Goal: Task Accomplishment & Management: Manage account settings

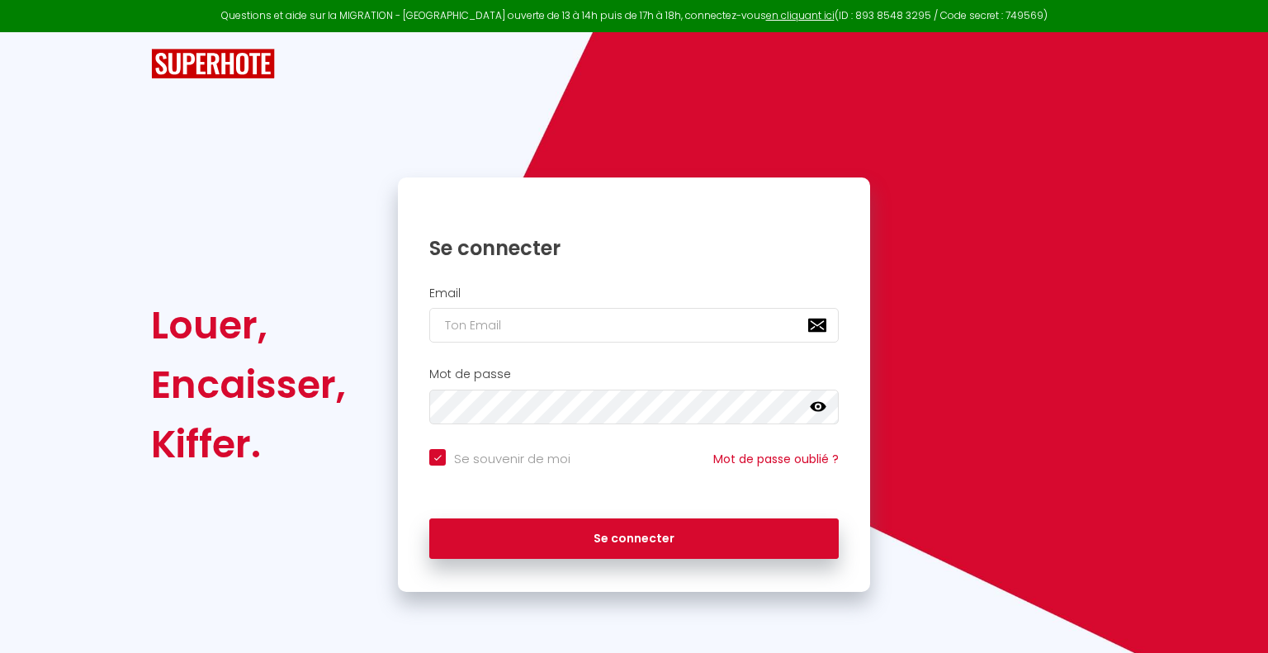
type input "i"
checkbox input "true"
type input "in"
checkbox input "true"
type input "inf"
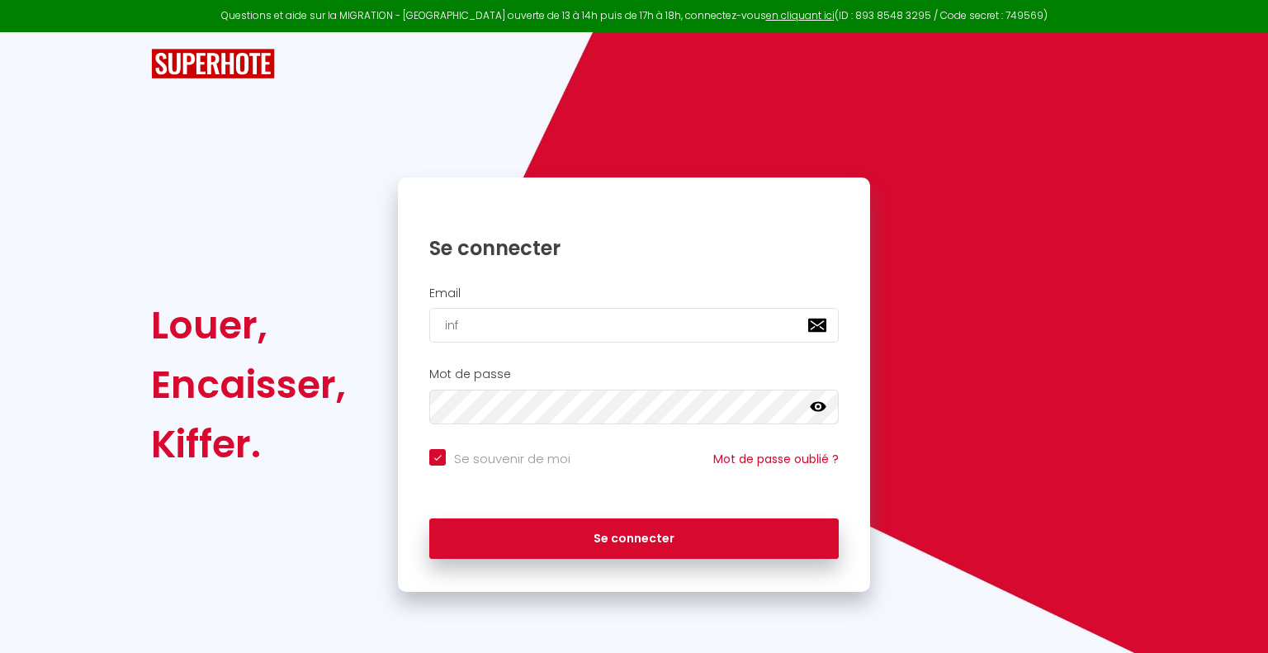
checkbox input "true"
type input "info"
checkbox input "true"
type input "info@"
checkbox input "true"
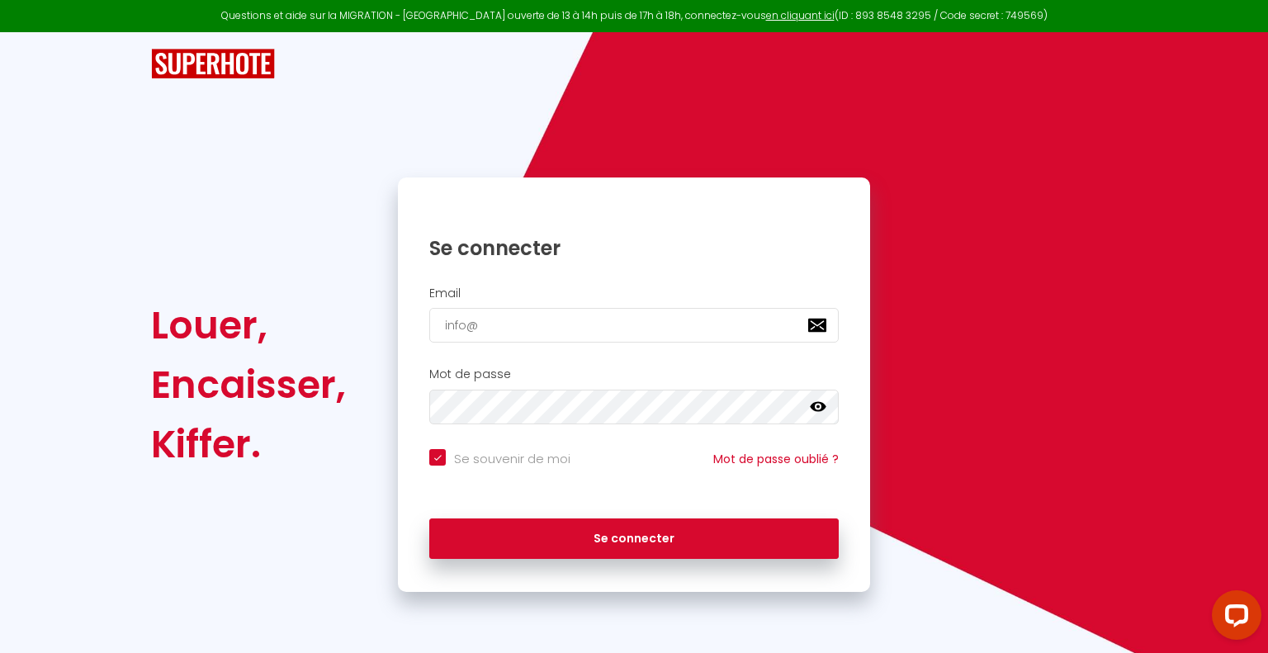
type input "info@g"
checkbox input "true"
type input "info@gi"
checkbox input "true"
type input "info@git"
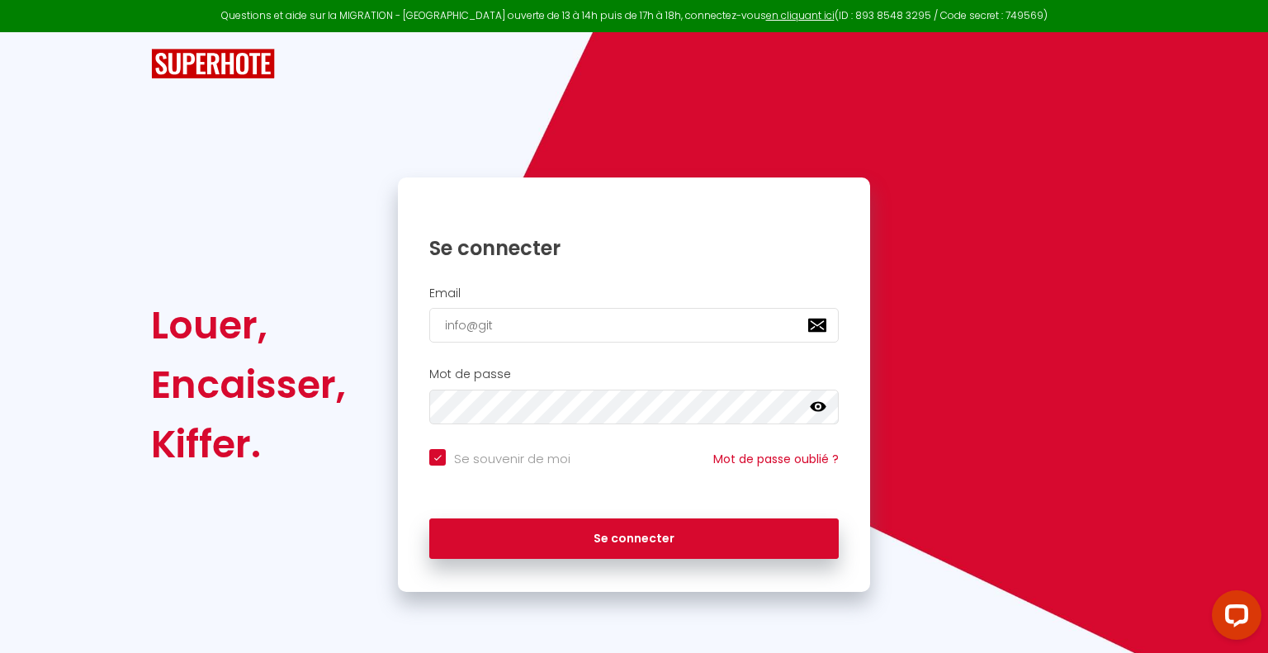
checkbox input "true"
type input "info@gite"
checkbox input "true"
type input "info@gites"
checkbox input "true"
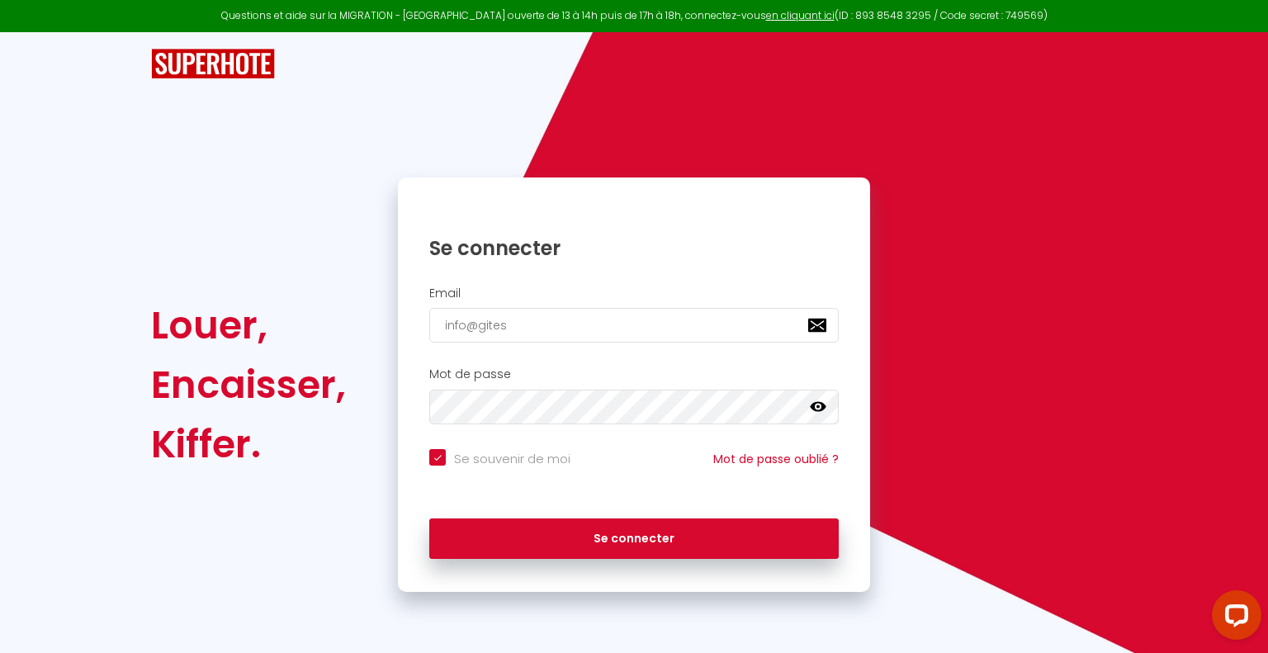
type input "info@gites-"
checkbox input "true"
type input "info@gites-l"
checkbox input "true"
type input "info@gites-le"
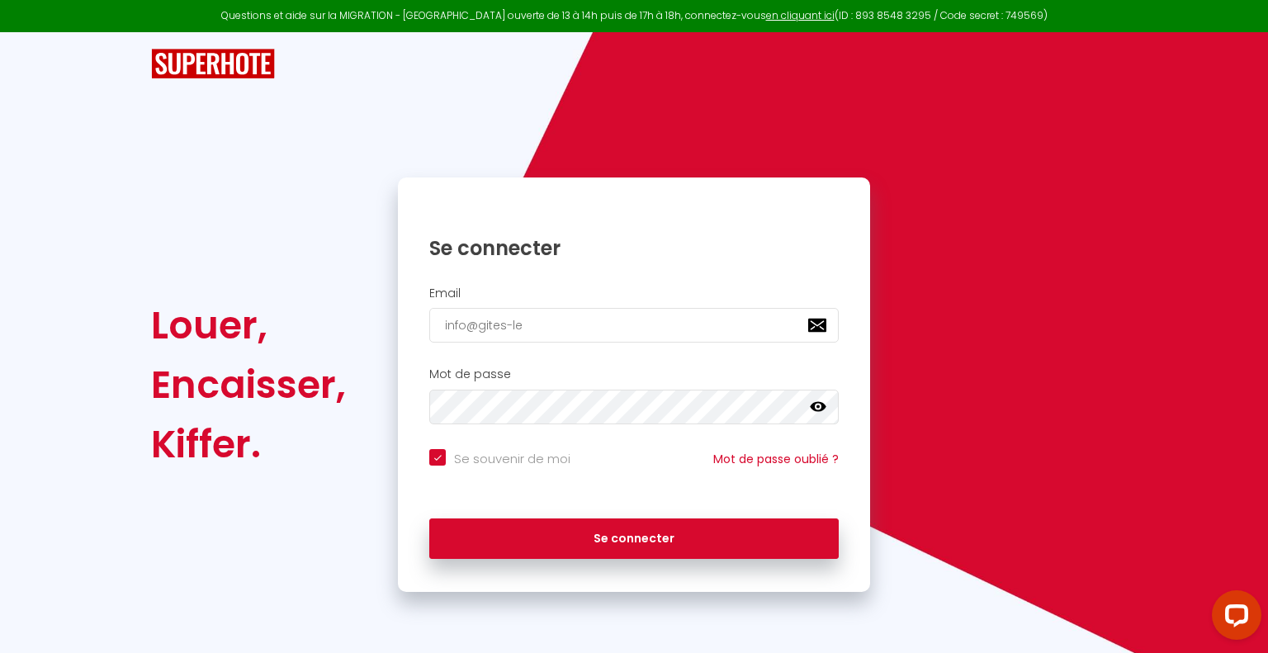
checkbox input "true"
type input "info@gites-les"
checkbox input "true"
type input "info@gites-les-"
checkbox input "true"
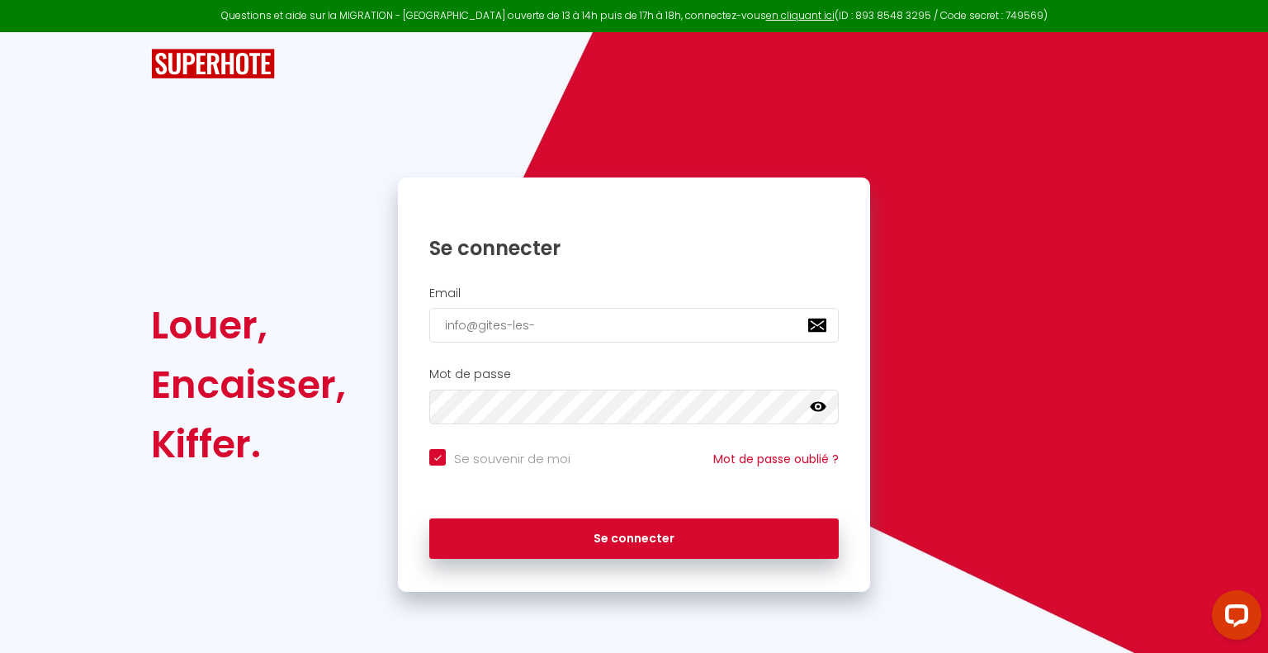
type input "info@gites-les-b"
checkbox input "true"
type input "info@gites-les-bo"
checkbox input "true"
type input "info@gites-les-bou"
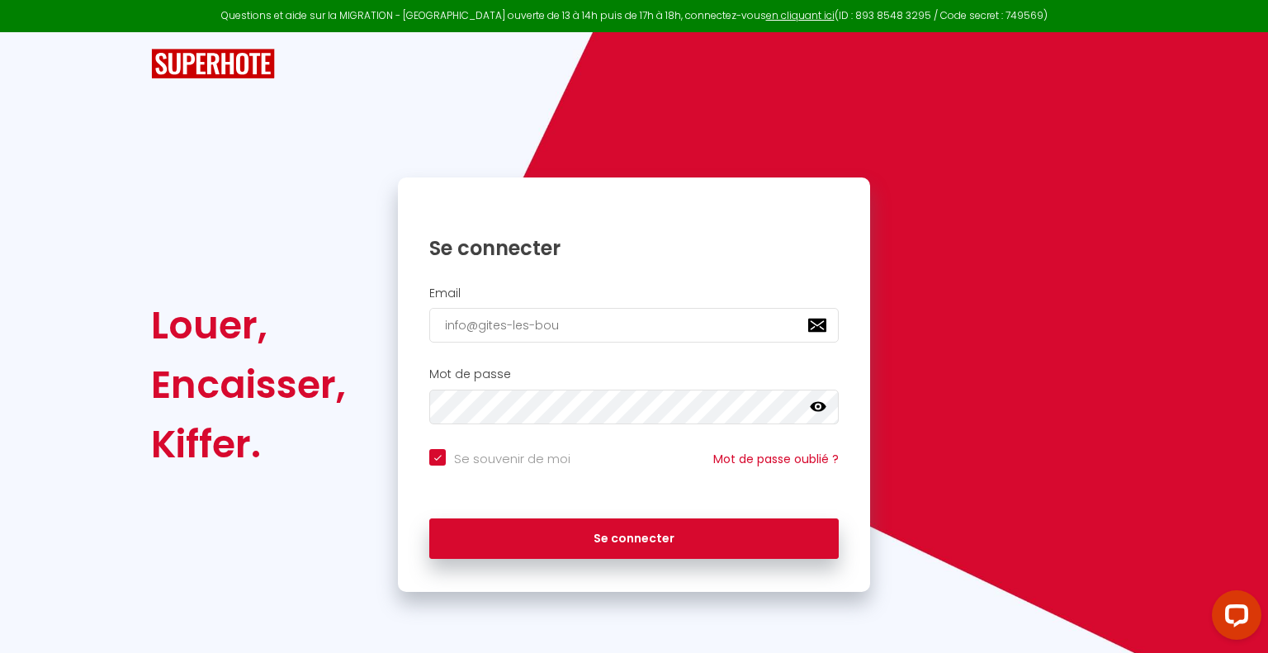
checkbox input "true"
type input "info@gites-les-boul"
checkbox input "true"
type input "info@gites-les-boulo"
checkbox input "true"
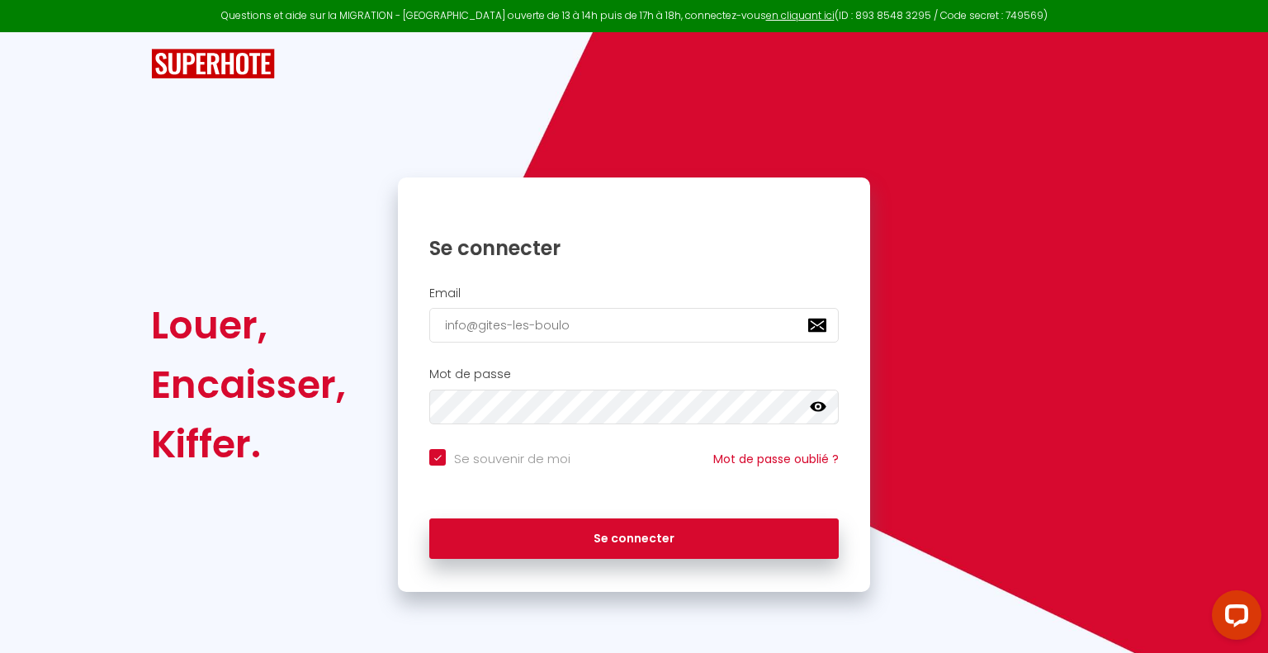
type input "info@gites-les-bouloi"
checkbox input "true"
type input "info@gites-les-bouloie"
checkbox input "true"
type input "info@gites-les-bouloies"
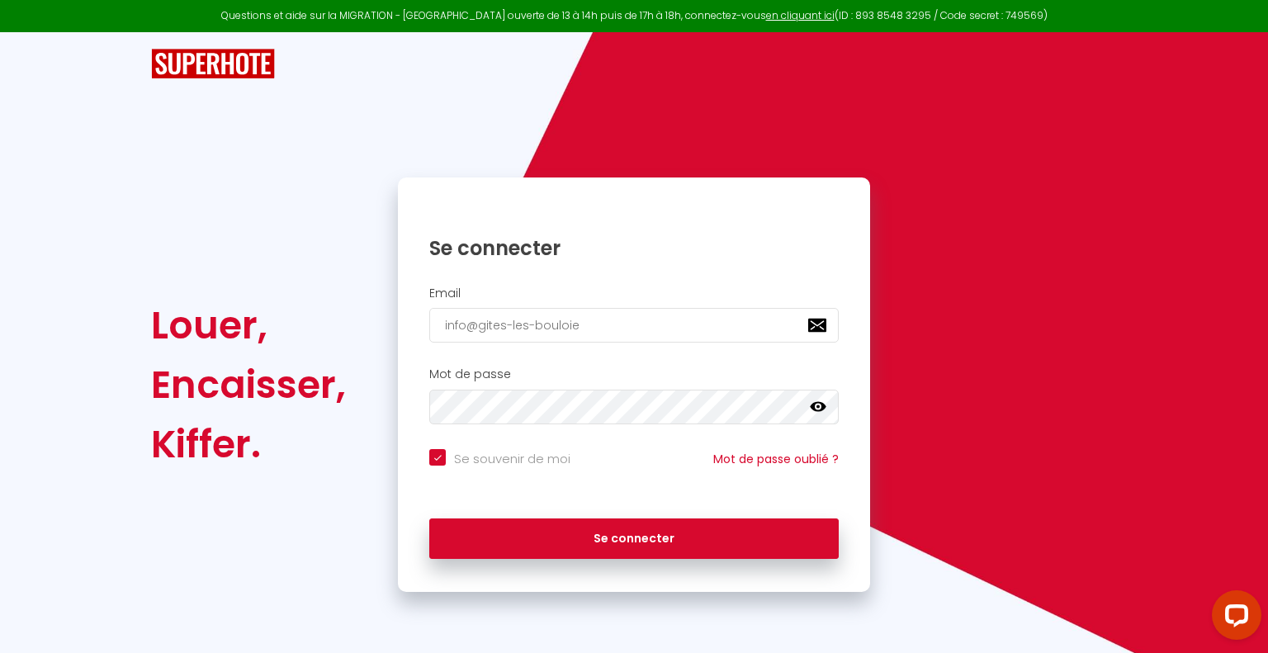
checkbox input "true"
type input "info@gites-les-bouloies."
checkbox input "true"
type input "info@gites-les-bouloies.f"
checkbox input "true"
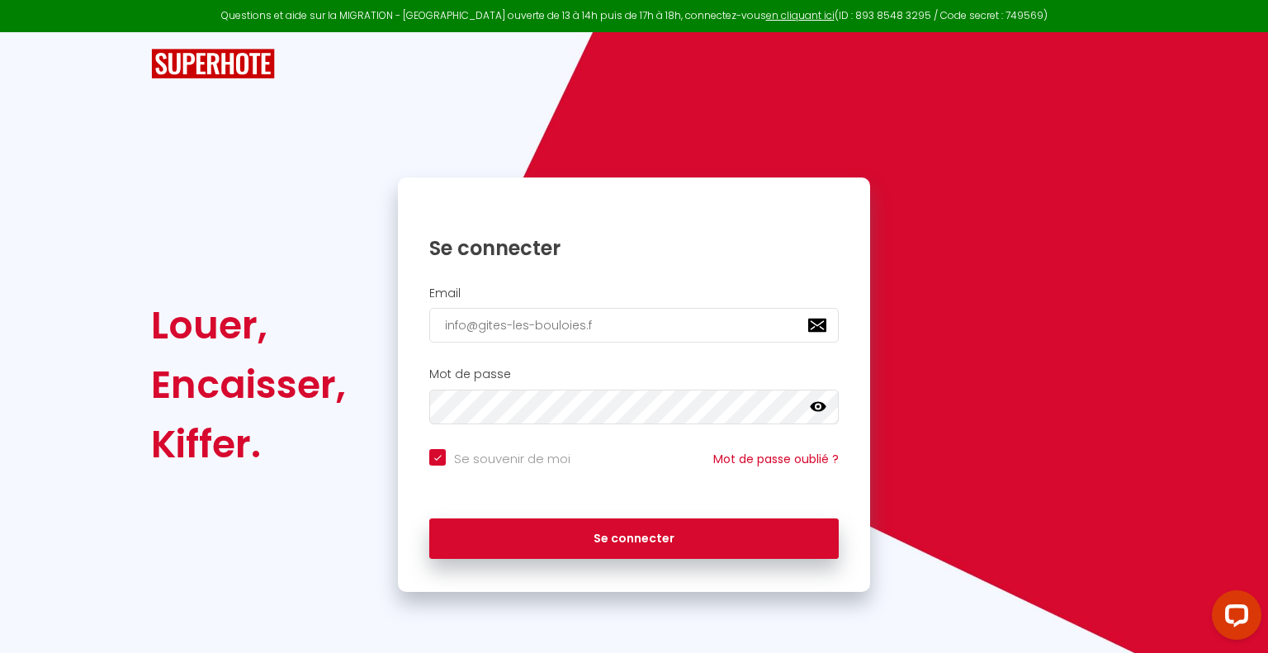
type input "[EMAIL_ADDRESS][DOMAIN_NAME]"
checkbox input "true"
click at [729, 338] on input "[EMAIL_ADDRESS][DOMAIN_NAME]" at bounding box center [634, 325] width 410 height 35
type input "[EMAIL_ADDRESS][DOMAIN_NAME]"
click at [592, 387] on div "Mot de passe false" at bounding box center [634, 395] width 451 height 57
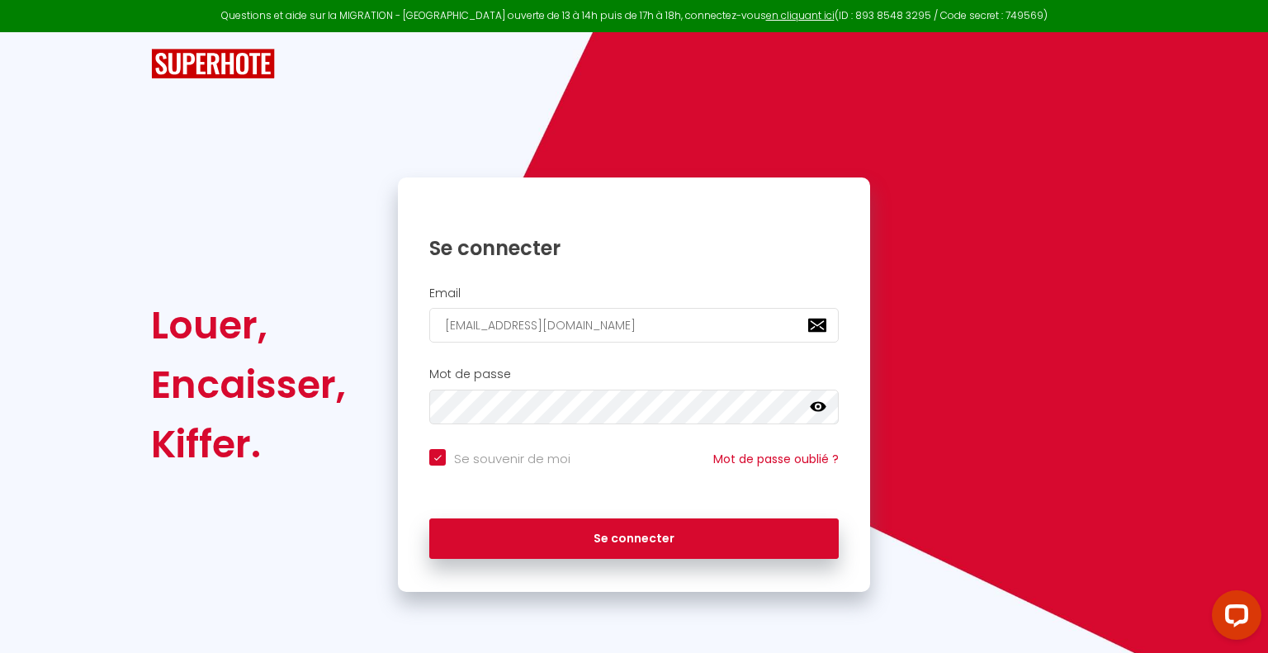
click at [824, 409] on icon at bounding box center [818, 407] width 17 height 17
click at [822, 402] on icon at bounding box center [818, 406] width 17 height 13
click at [766, 462] on link "Mot de passe oublié ?" at bounding box center [775, 459] width 125 height 17
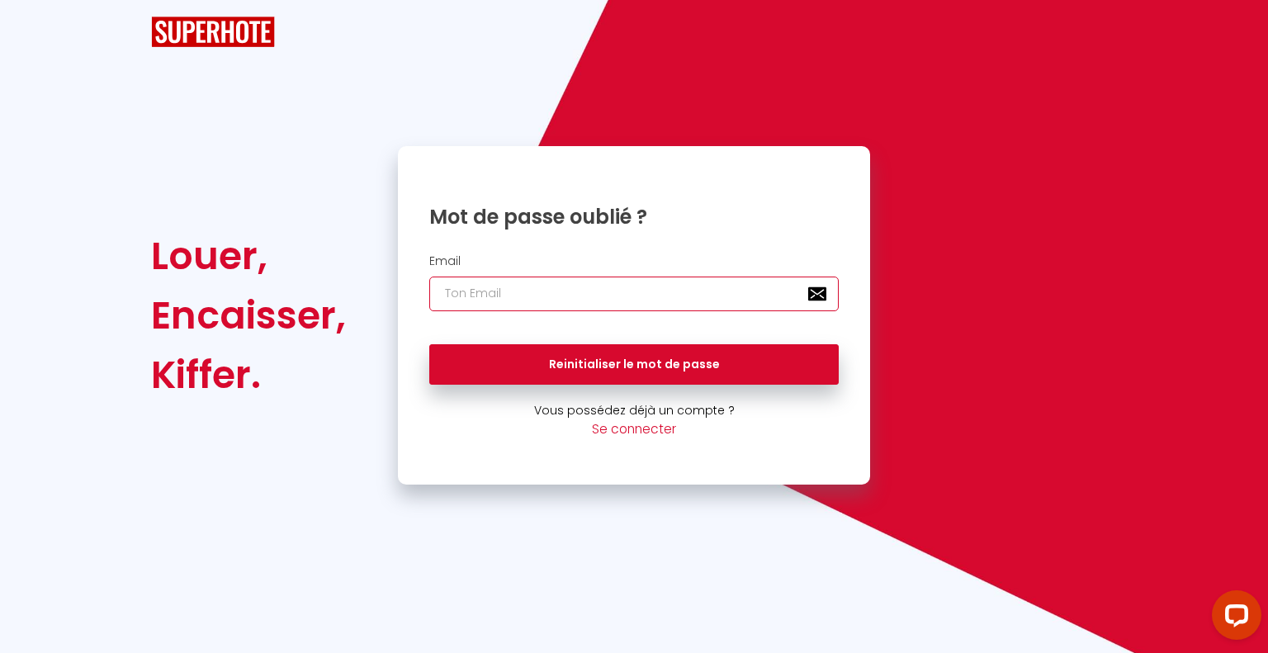
click at [614, 292] on input "email" at bounding box center [634, 294] width 410 height 35
type input "[EMAIL_ADDRESS][DOMAIN_NAME]"
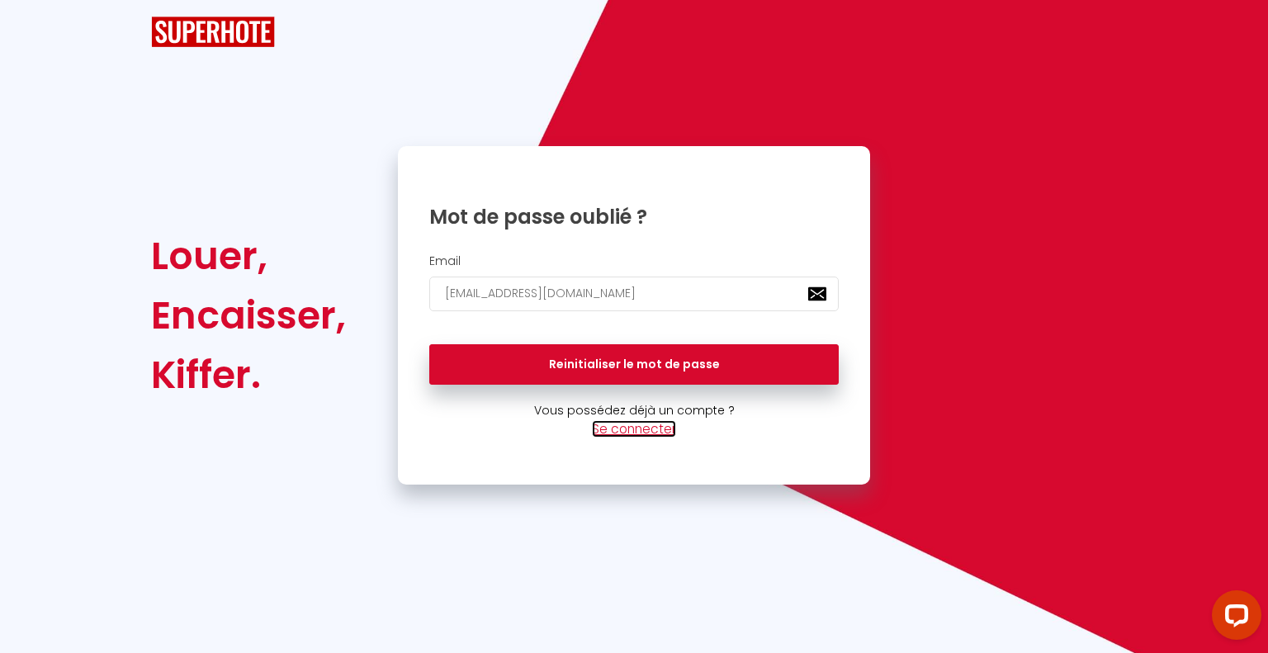
click at [654, 432] on link "Se connecter" at bounding box center [634, 428] width 84 height 17
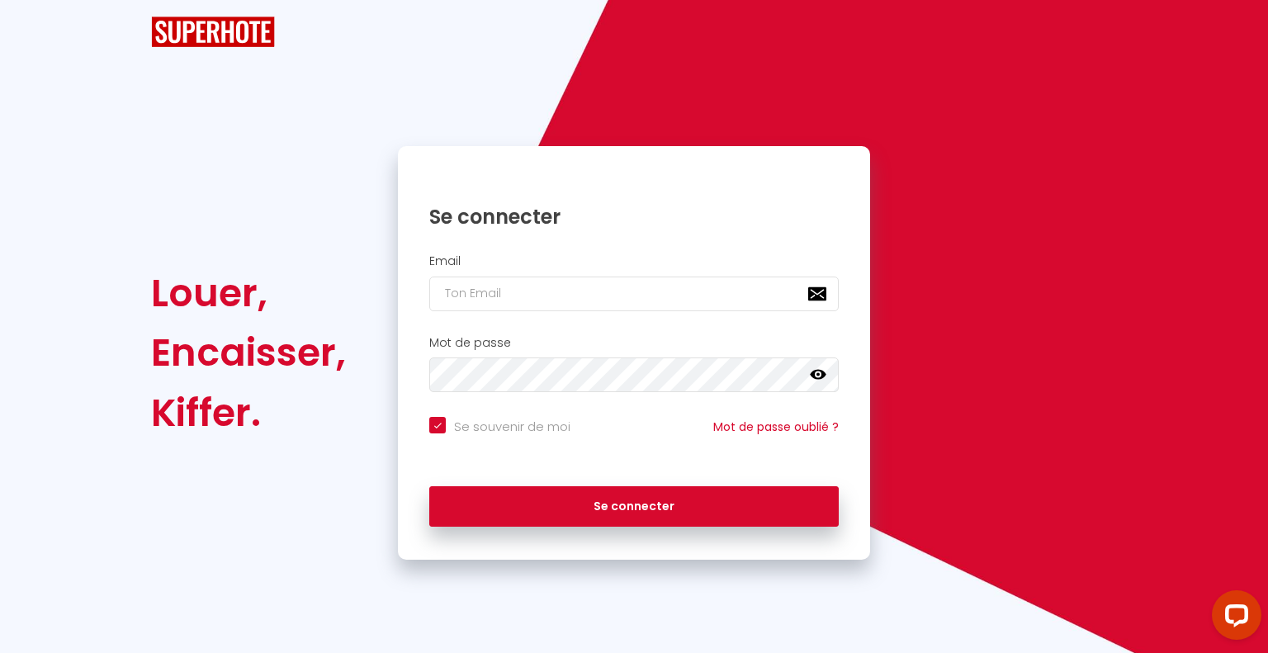
checkbox input "true"
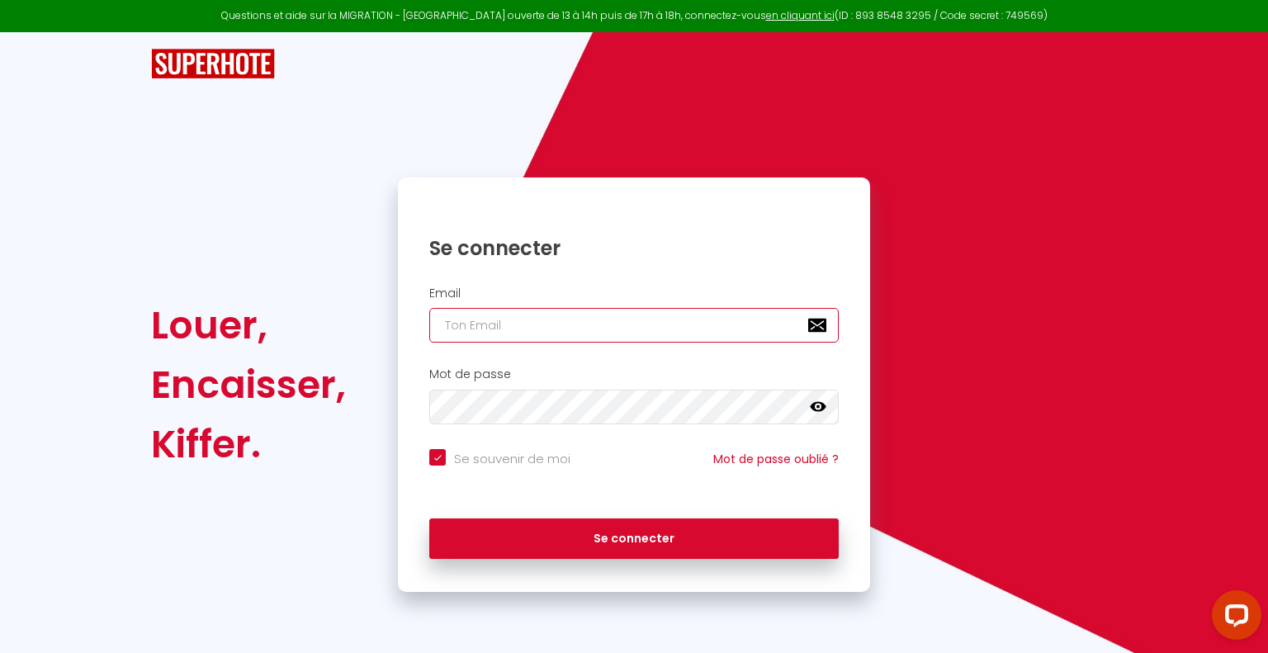
click at [582, 329] on input "email" at bounding box center [634, 325] width 410 height 35
type input "i"
checkbox input "true"
type input "in"
checkbox input "true"
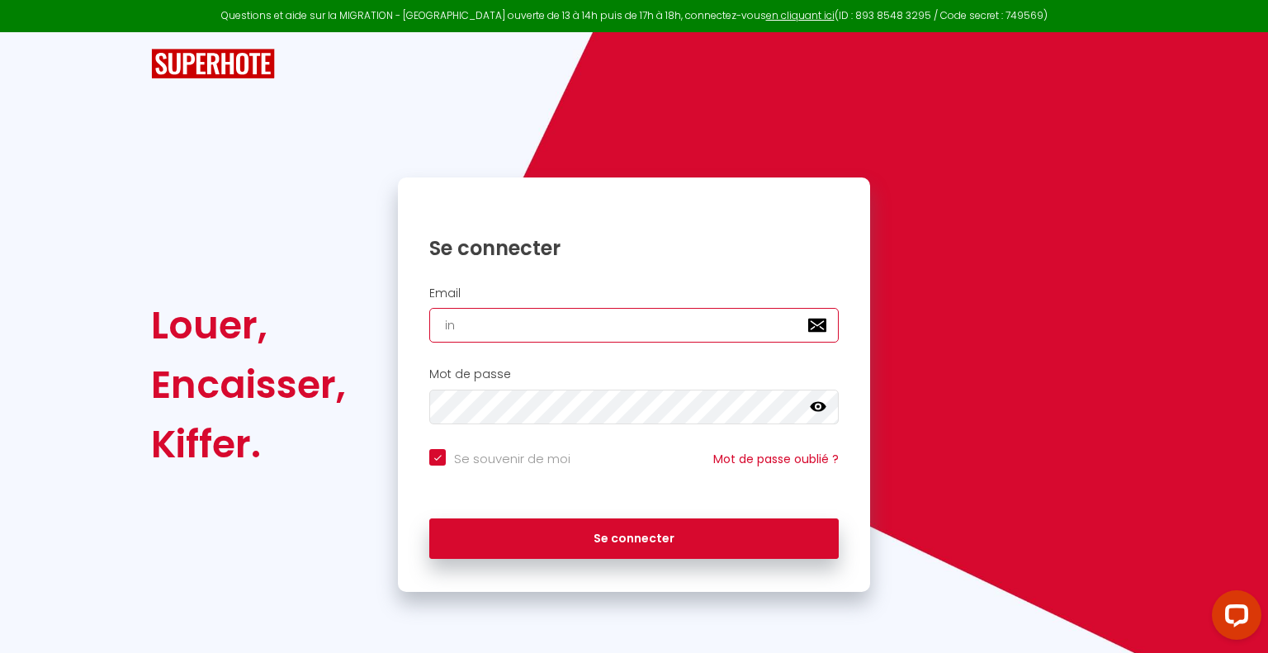
type input "inf"
checkbox input "true"
type input "info"
checkbox input "true"
type input "info@"
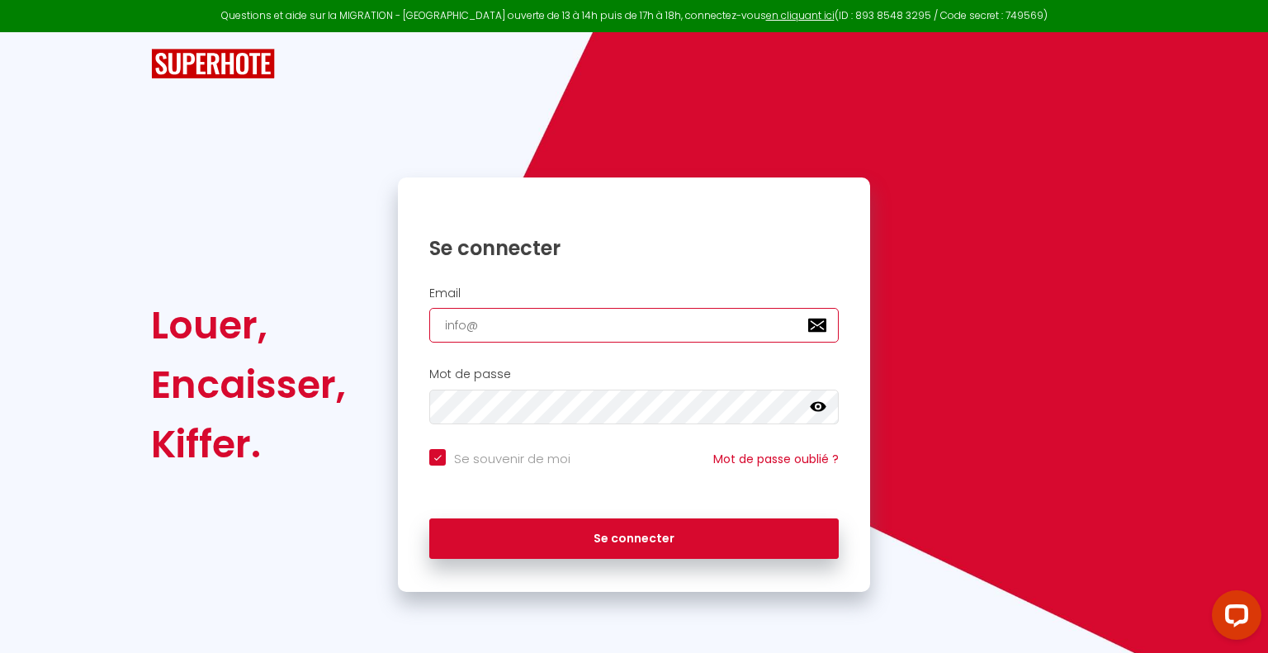
checkbox input "true"
type input "info@g"
checkbox input "true"
type input "info@gi"
checkbox input "true"
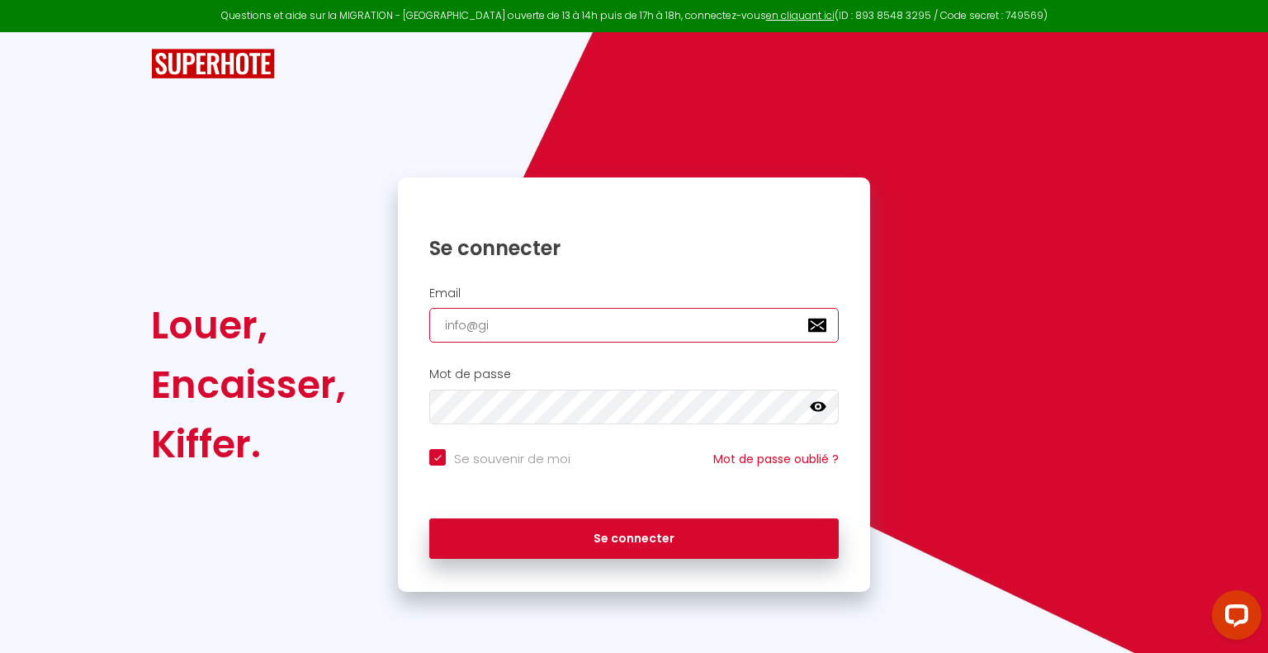
type input "info@git"
checkbox input "true"
type input "info@gite"
checkbox input "true"
type input "info@gite-"
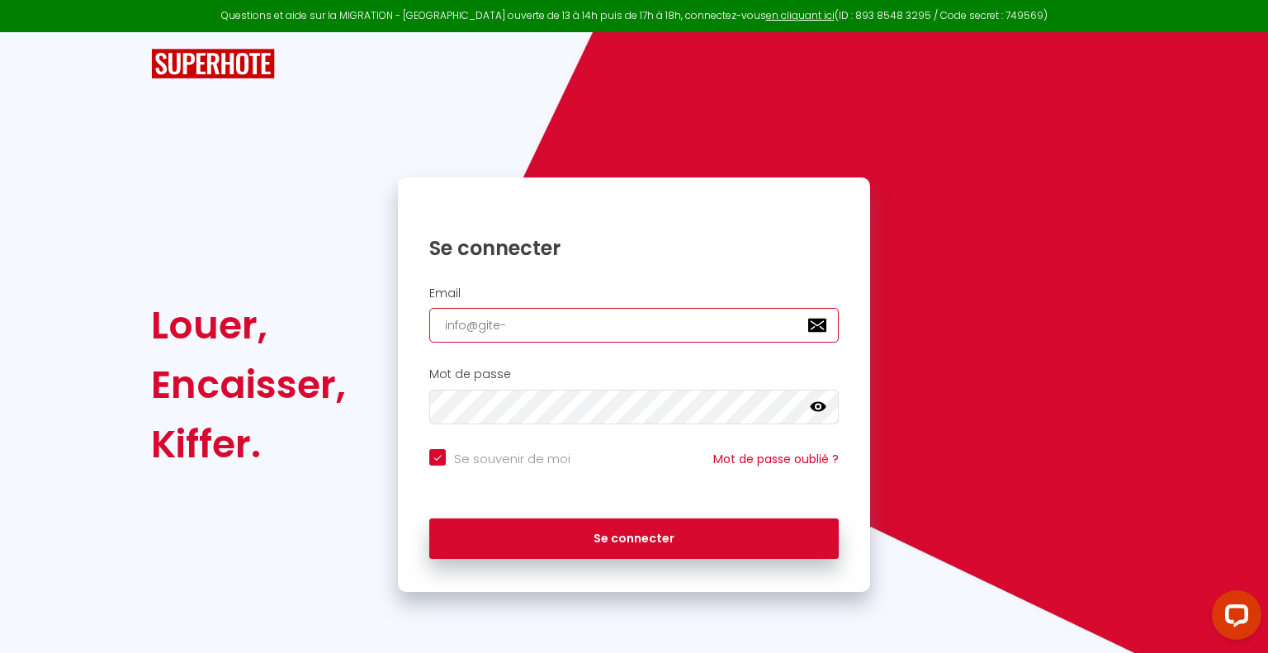
checkbox input "true"
type input "info@gite-l"
checkbox input "true"
type input "info@gite-le"
checkbox input "true"
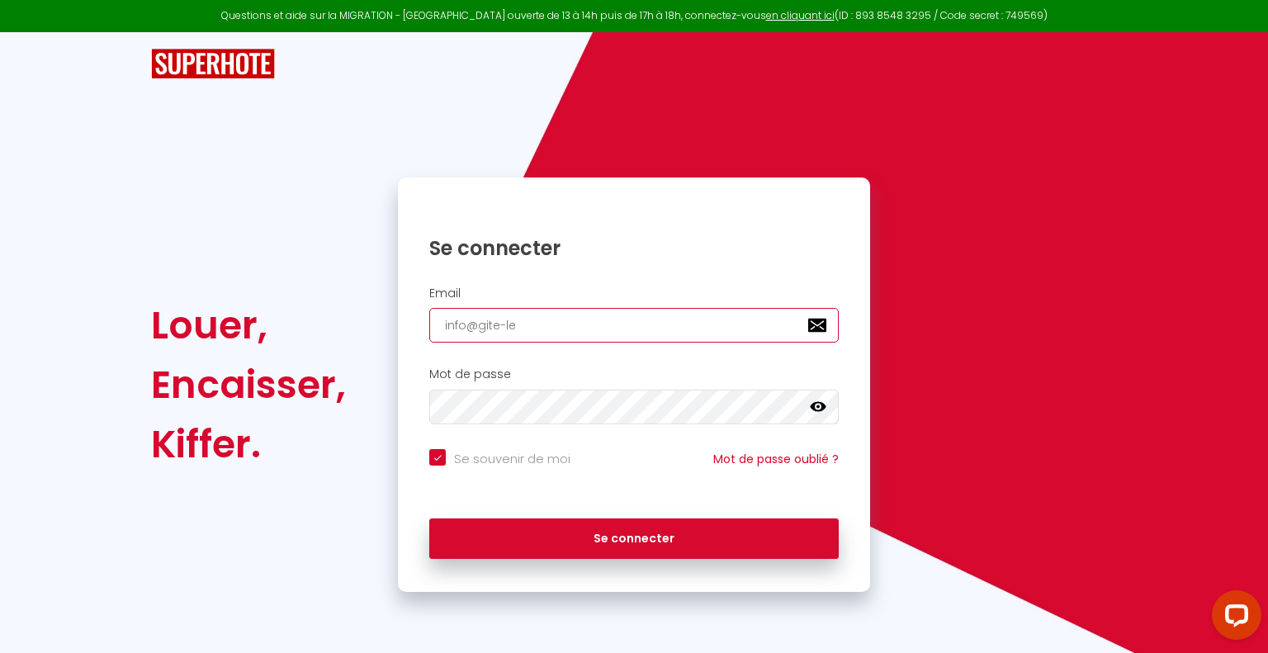
type input "info@gite-les"
checkbox input "true"
type input "info@gite-les-"
checkbox input "true"
type input "info@gite-les-b"
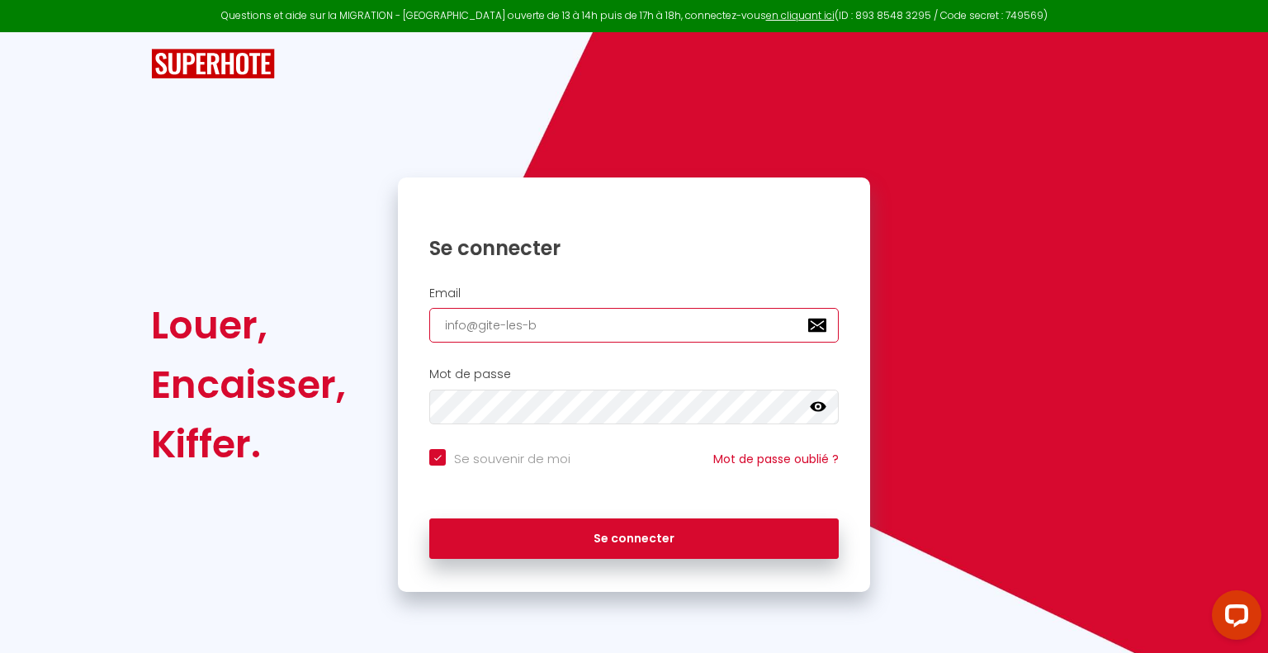
checkbox input "true"
type input "info@gite-les-bo"
checkbox input "true"
type input "info@gite-les-bou"
checkbox input "true"
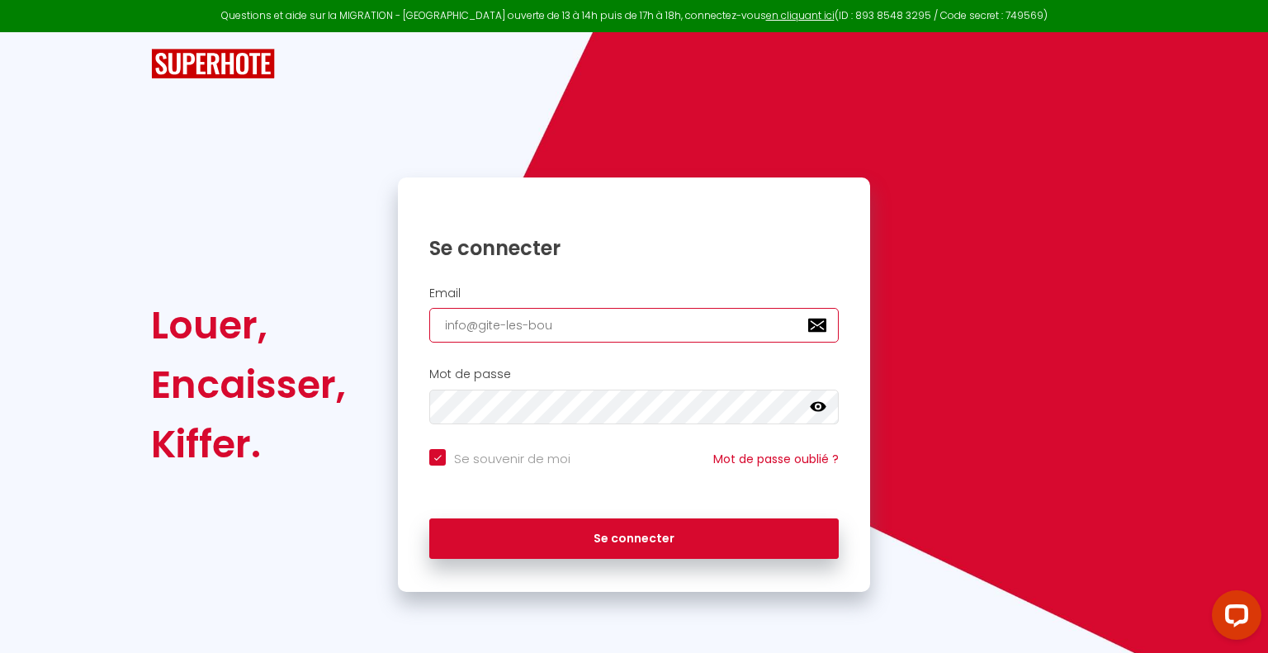
type input "info@gite-les-boul"
checkbox input "true"
type input "info@gite-les-boulo"
checkbox input "true"
type input "info@gite-les-bouloi"
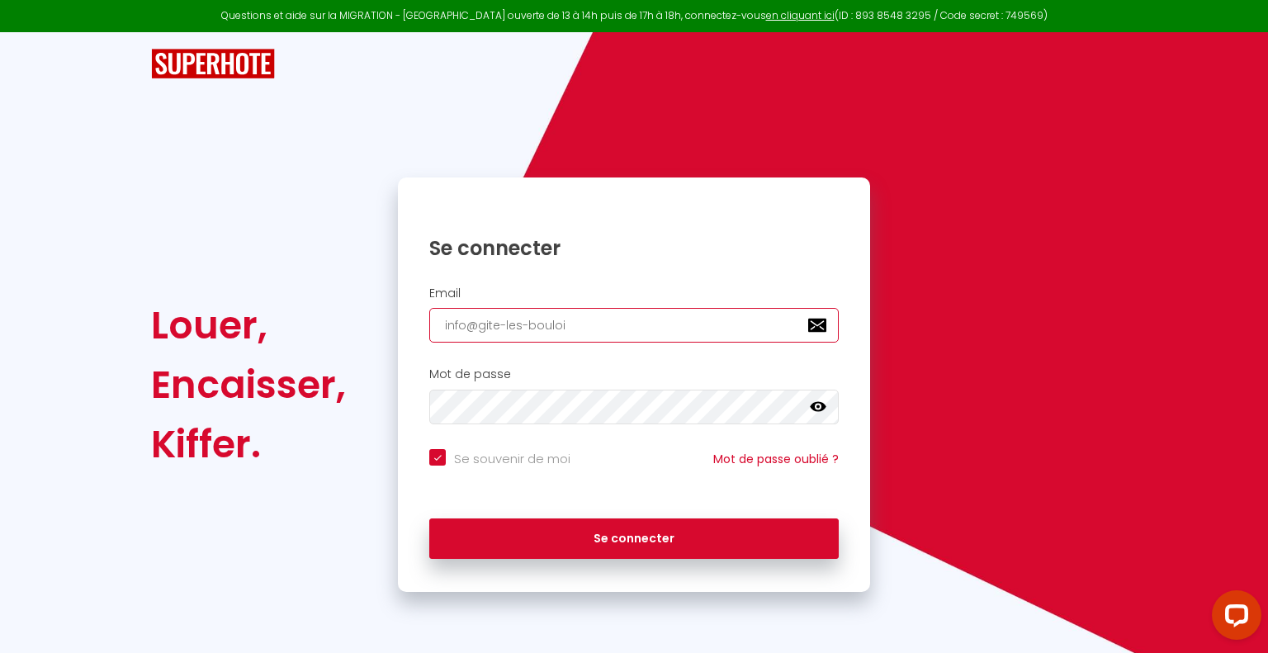
checkbox input "true"
type input "info@gite-les-bouloie"
checkbox input "true"
type input "info@gite-les-bouloies"
checkbox input "true"
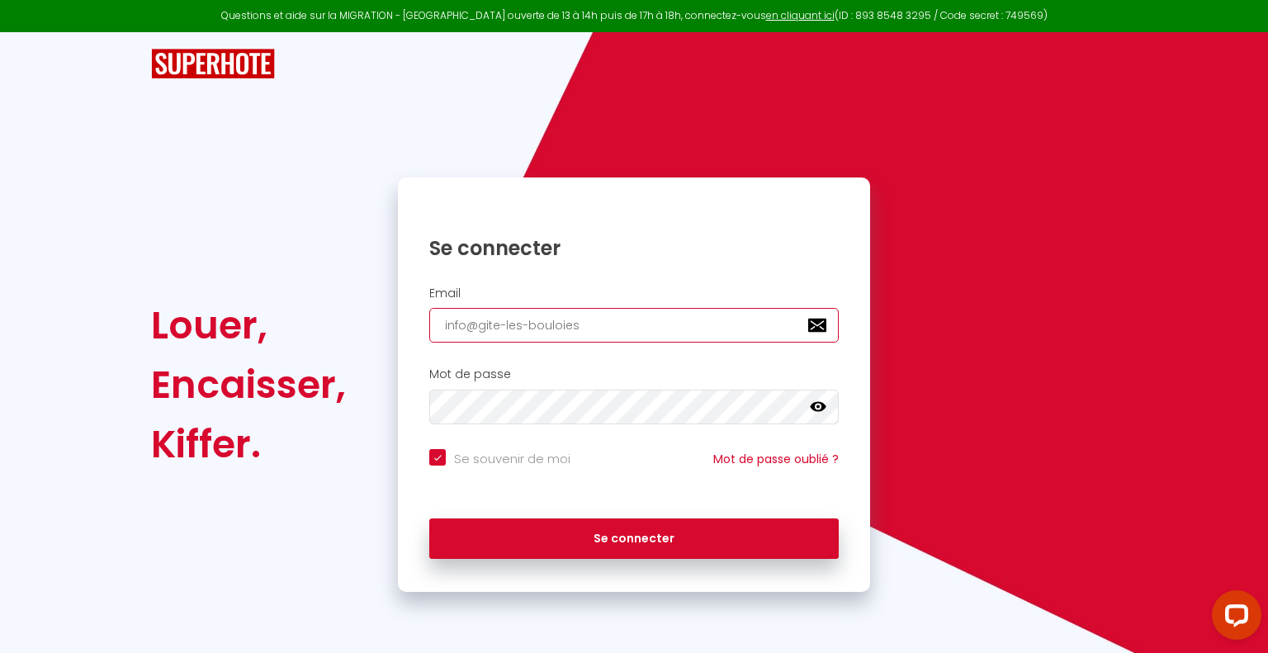
type input "info@gite-les-bouloies."
checkbox input "true"
type input "info@gite-les-bouloies.f"
checkbox input "true"
type input "[EMAIL_ADDRESS][DOMAIN_NAME]"
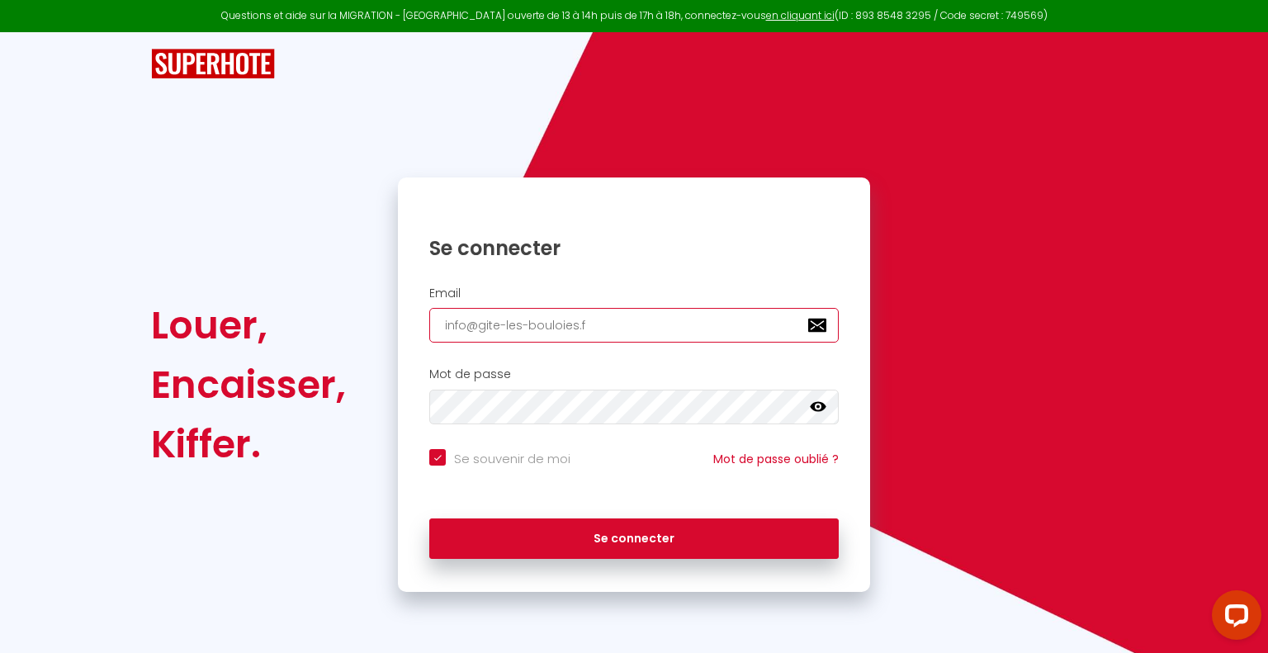
checkbox input "true"
type input "[EMAIL_ADDRESS][DOMAIN_NAME]"
click at [819, 406] on icon at bounding box center [818, 407] width 17 height 10
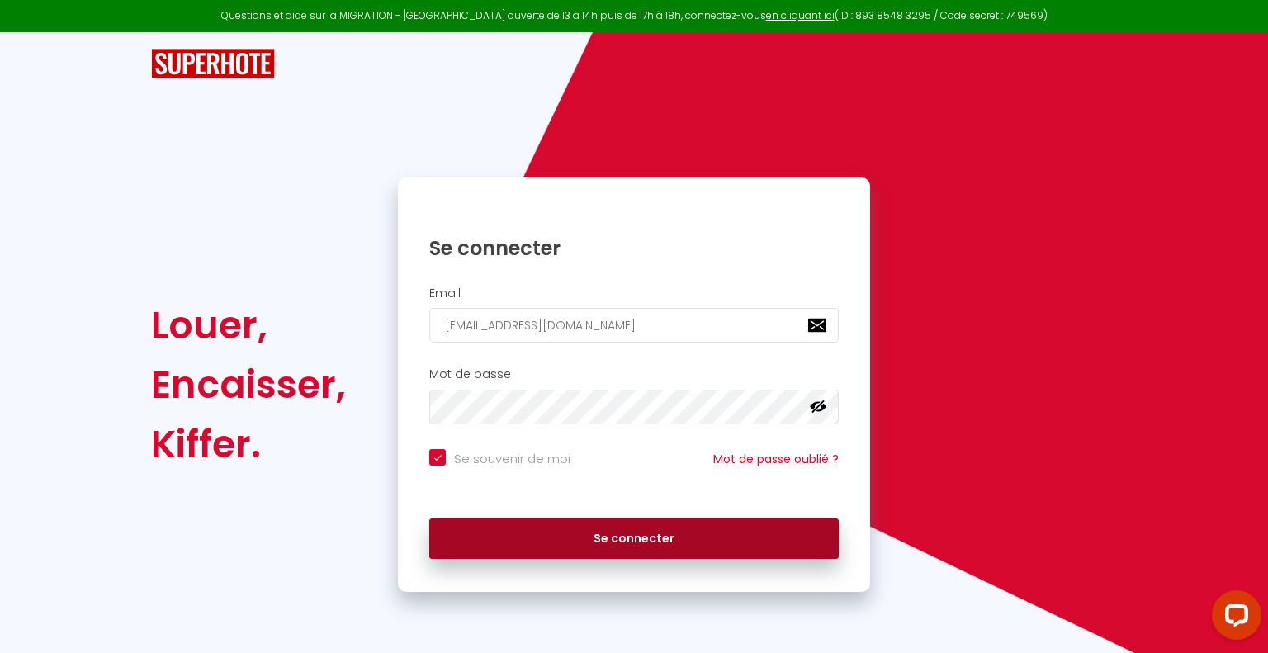
click at [608, 535] on button "Se connecter" at bounding box center [634, 538] width 410 height 41
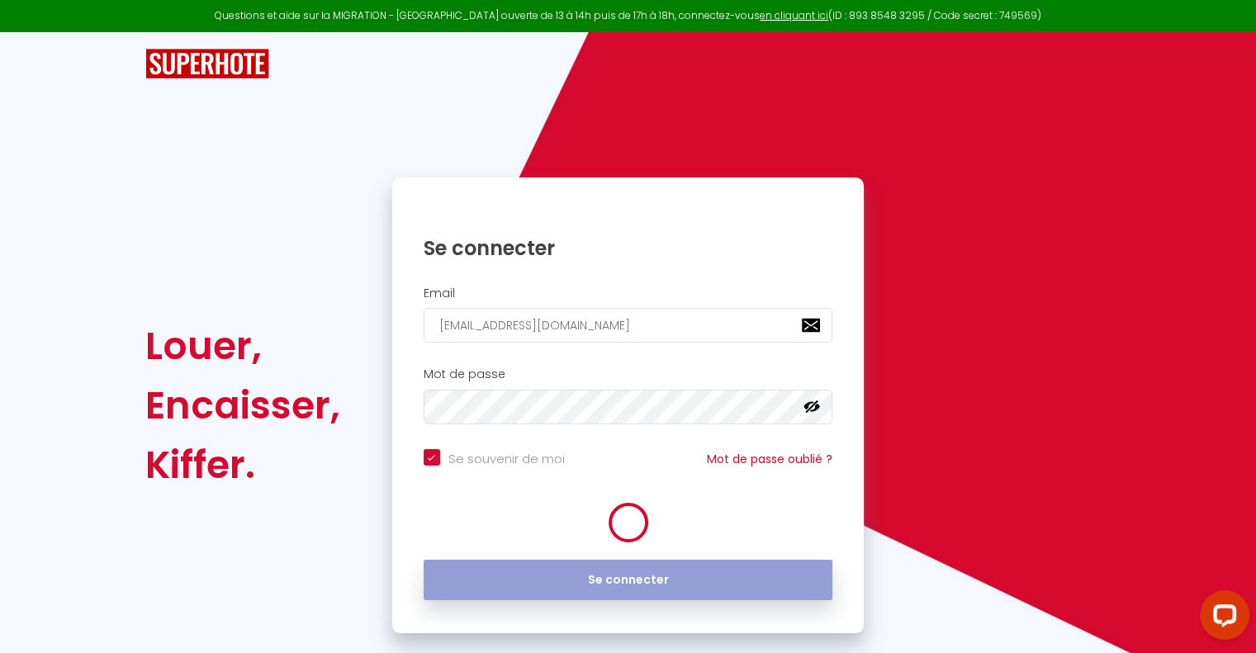
checkbox input "true"
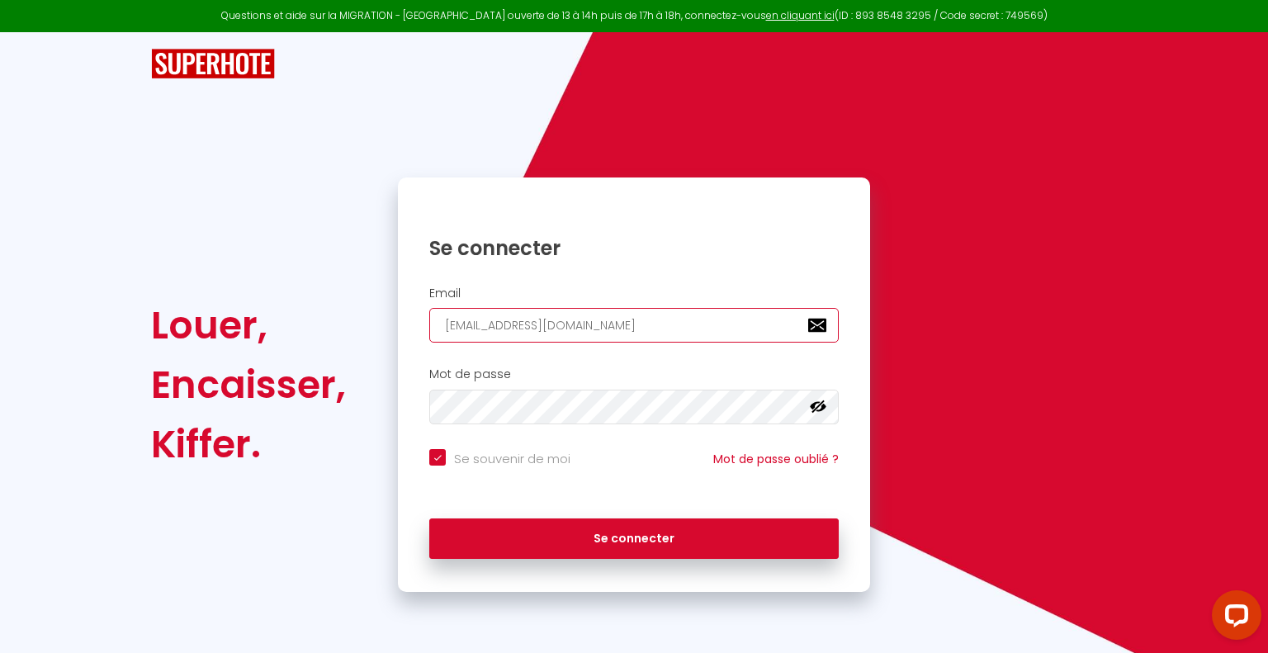
click at [630, 322] on input "[EMAIL_ADDRESS][DOMAIN_NAME]" at bounding box center [634, 325] width 410 height 35
click at [495, 319] on input "[EMAIL_ADDRESS][DOMAIN_NAME]" at bounding box center [634, 325] width 410 height 35
click at [495, 328] on input "[EMAIL_ADDRESS][DOMAIN_NAME]" at bounding box center [634, 325] width 410 height 35
type input "[EMAIL_ADDRESS][DOMAIN_NAME]"
checkbox input "true"
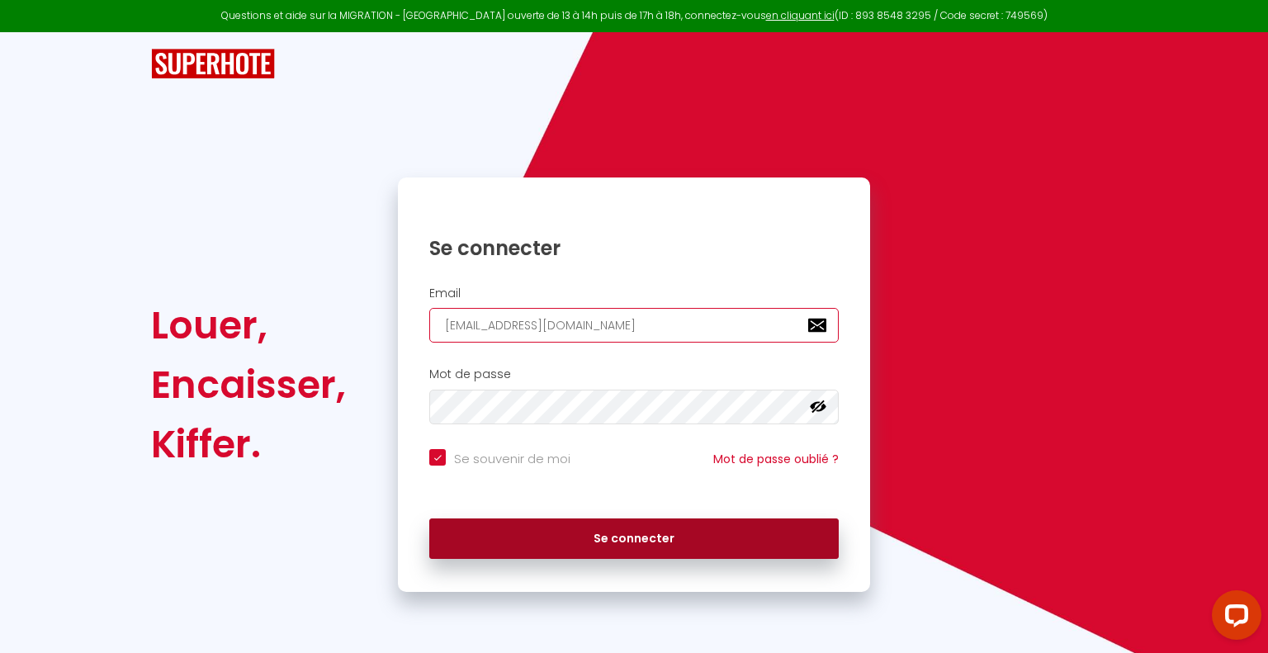
type input "[EMAIL_ADDRESS][DOMAIN_NAME]"
click at [664, 535] on button "Se connecter" at bounding box center [634, 538] width 410 height 41
checkbox input "true"
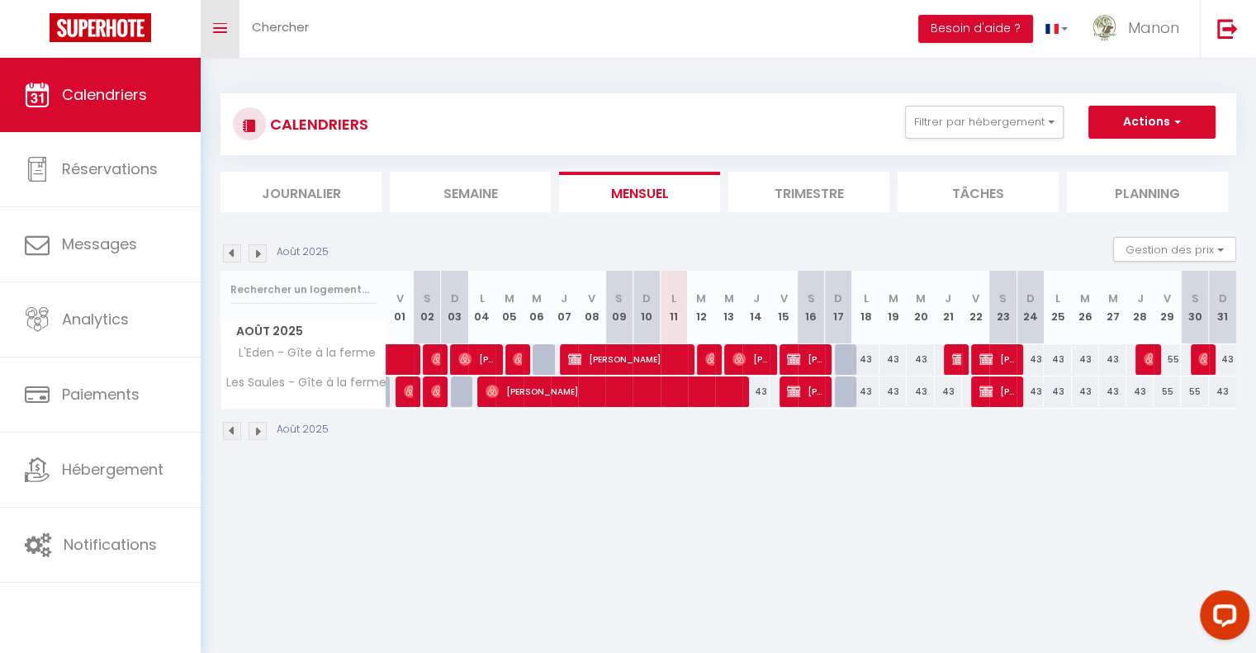
click at [217, 29] on icon "Toggle menubar" at bounding box center [220, 28] width 14 height 10
click at [1166, 127] on button "Actions" at bounding box center [1151, 122] width 127 height 33
click at [1215, 75] on div "CALENDRIERS Filtrer par hébergement Tous L'Eden - Gîte à la ferme [GEOGRAPHIC_D…" at bounding box center [728, 267] width 1055 height 419
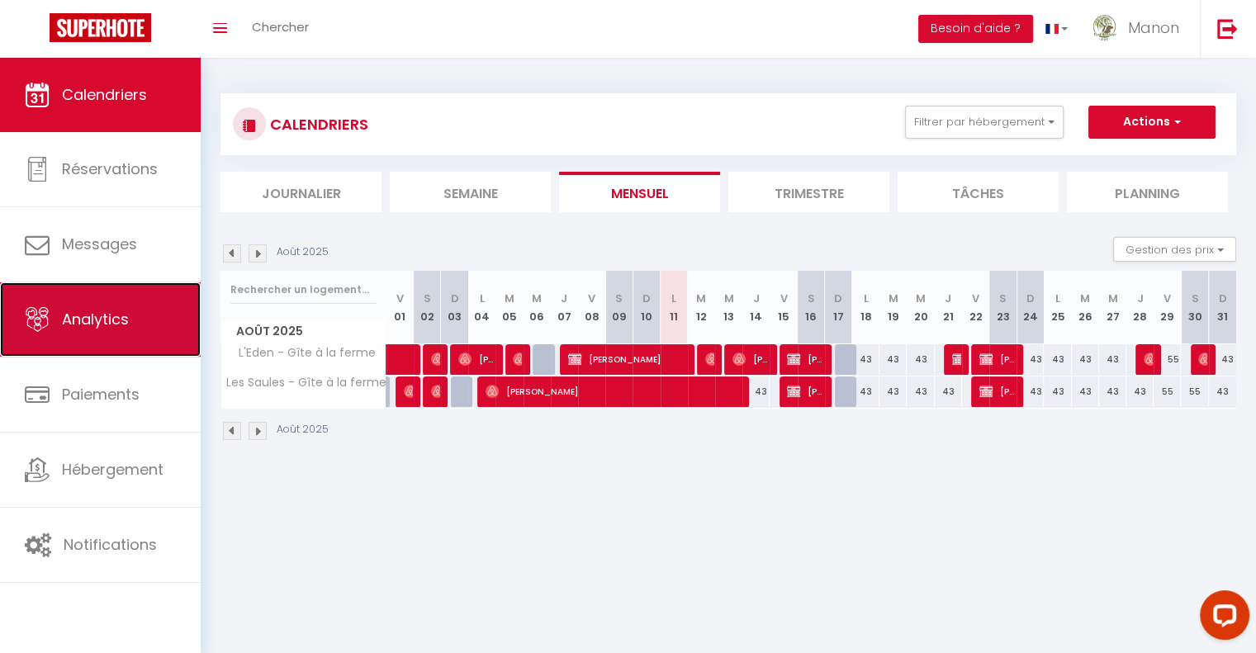
click at [128, 339] on link "Analytics" at bounding box center [100, 319] width 201 height 74
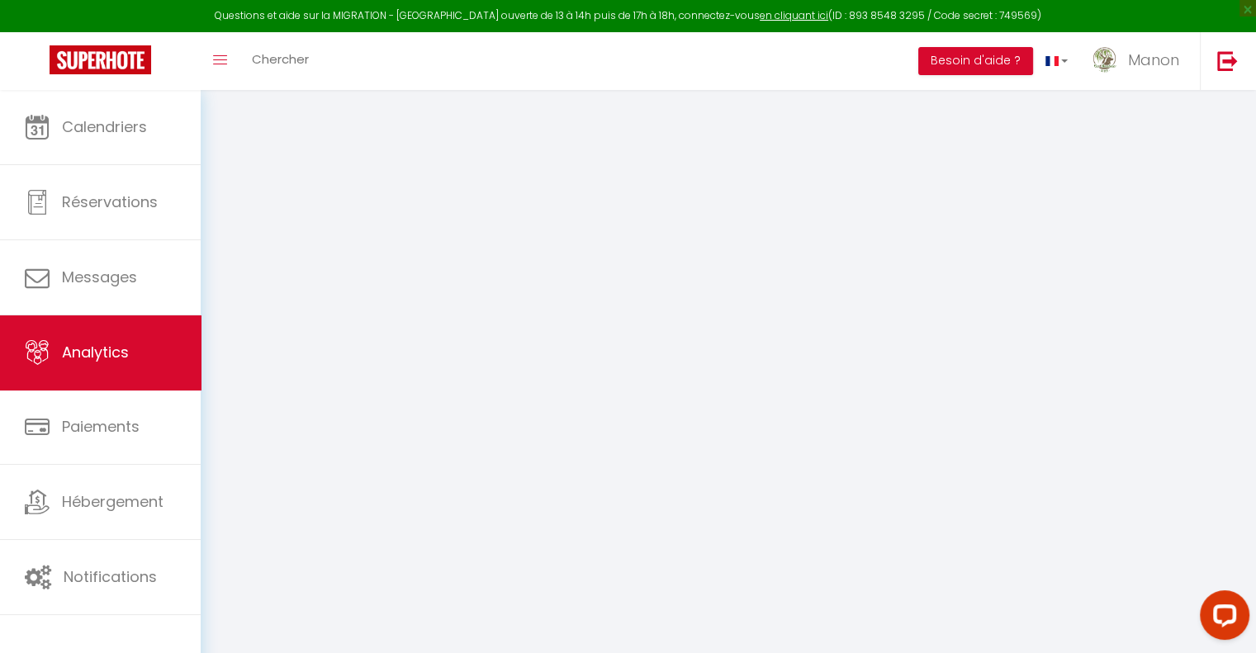
select select "2025"
select select "8"
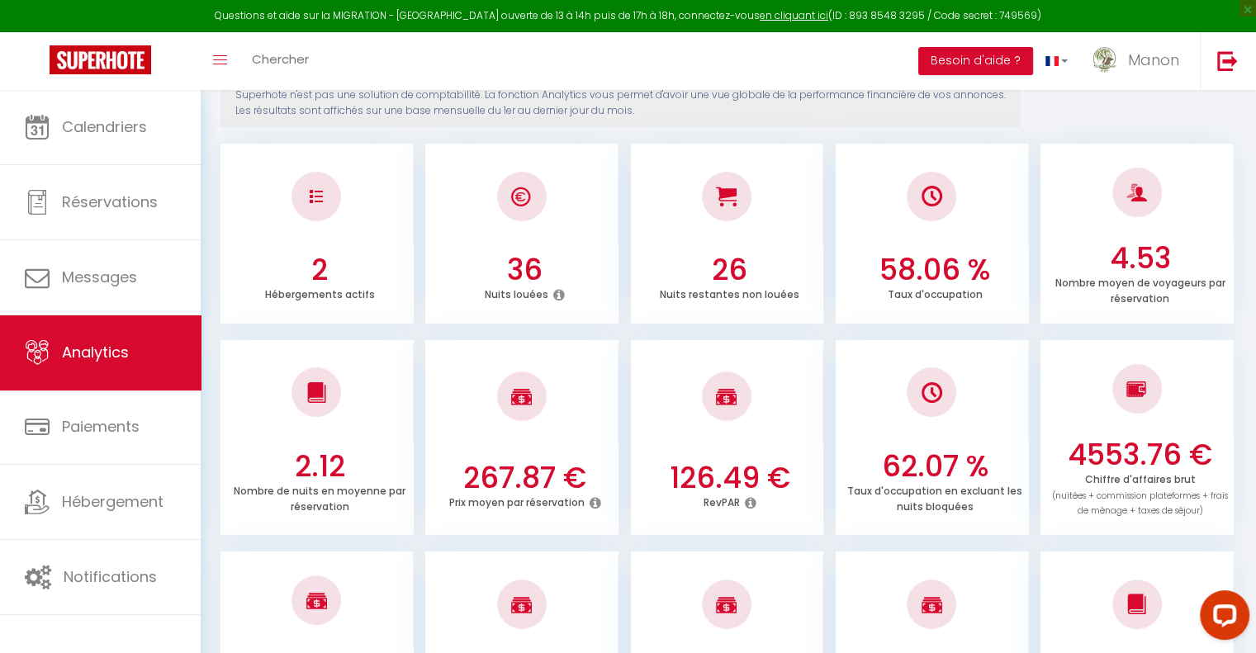
scroll to position [165, 0]
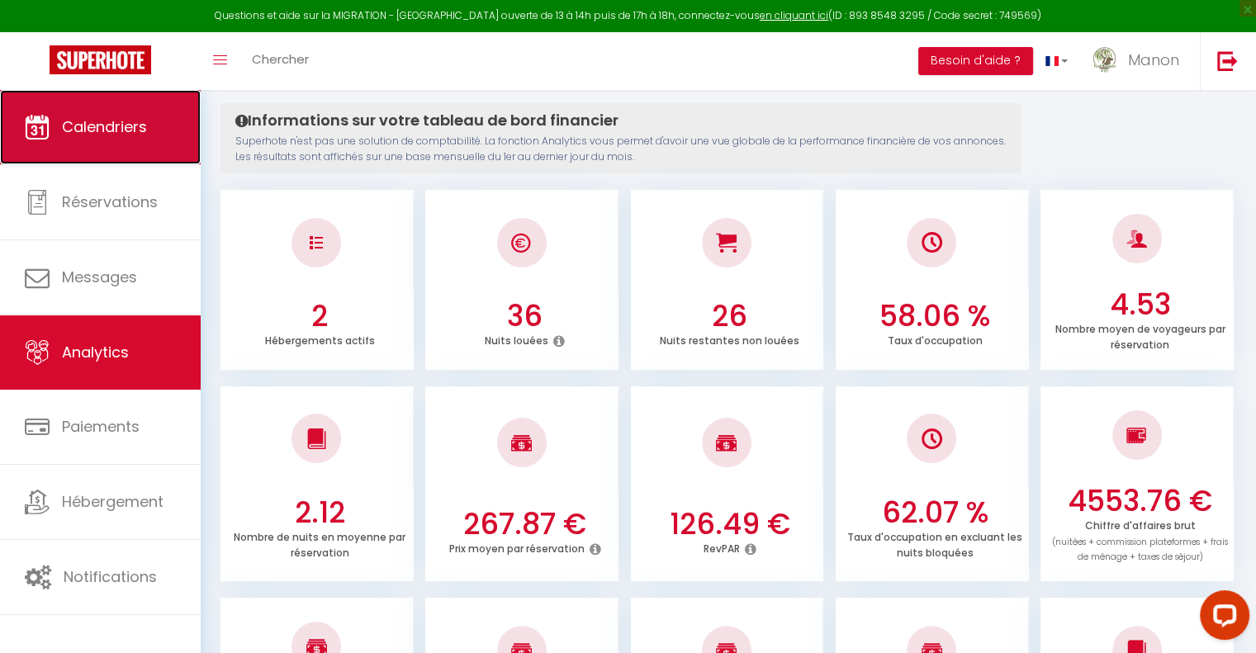
click at [134, 140] on link "Calendriers" at bounding box center [100, 127] width 201 height 74
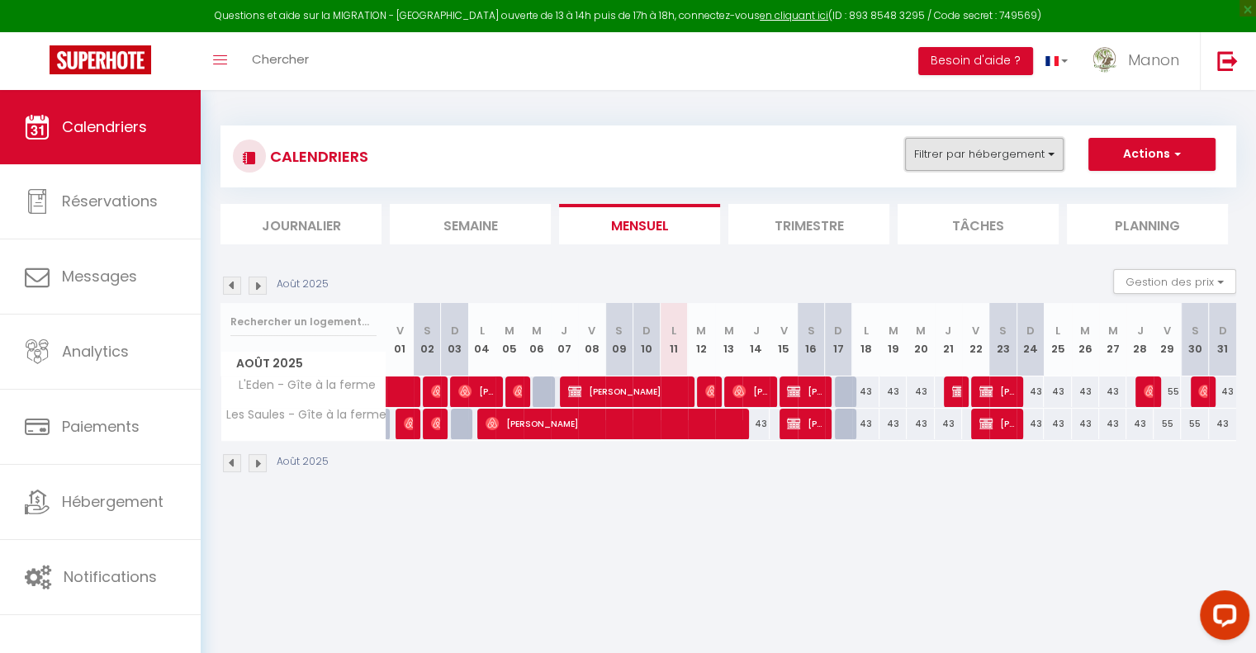
click at [1054, 164] on button "Filtrer par hébergement" at bounding box center [984, 154] width 159 height 33
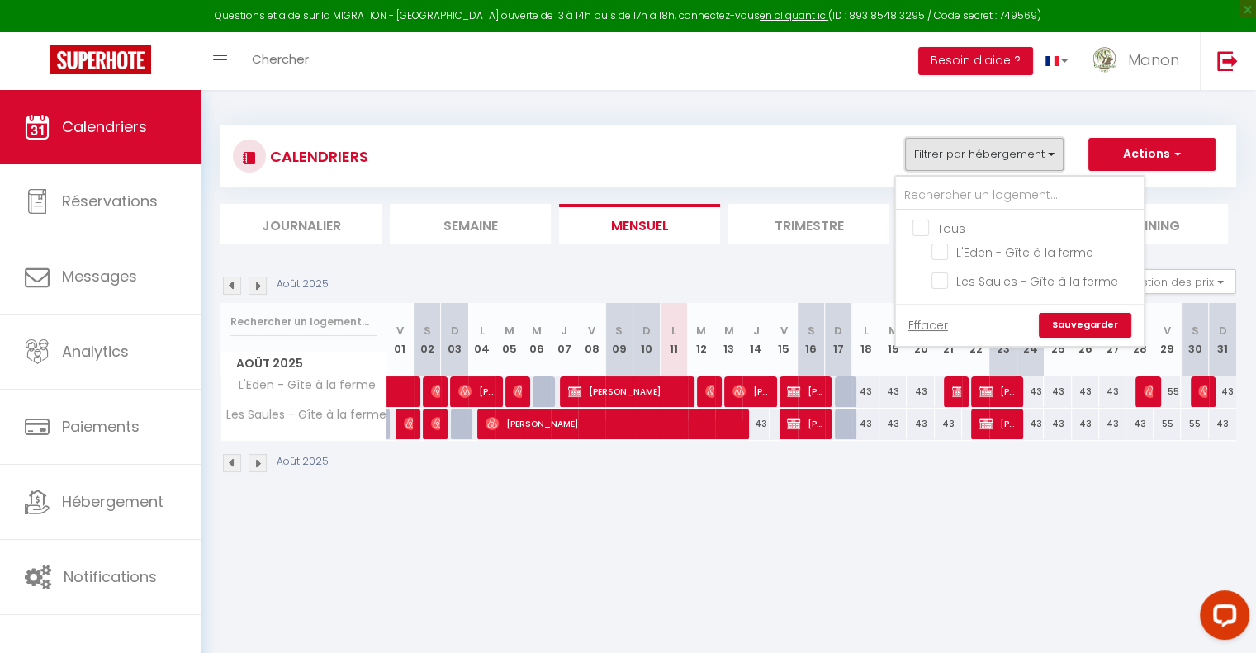
click at [1054, 164] on button "Filtrer par hébergement" at bounding box center [984, 154] width 159 height 33
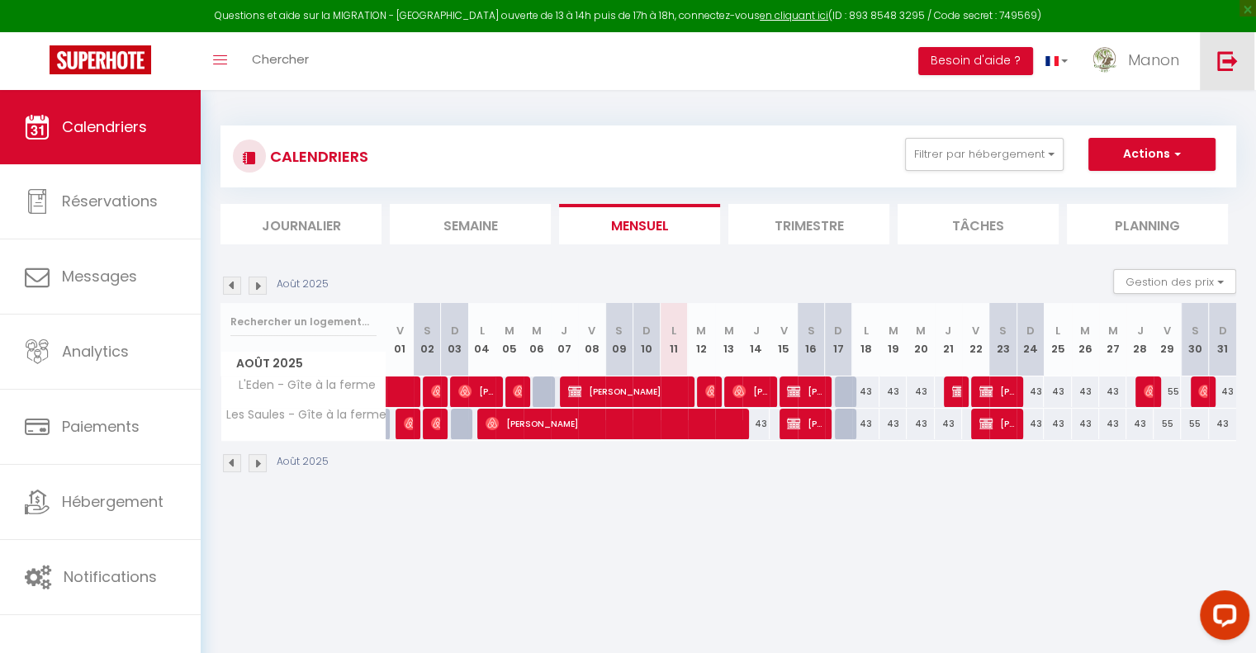
click at [1230, 59] on img at bounding box center [1227, 60] width 21 height 21
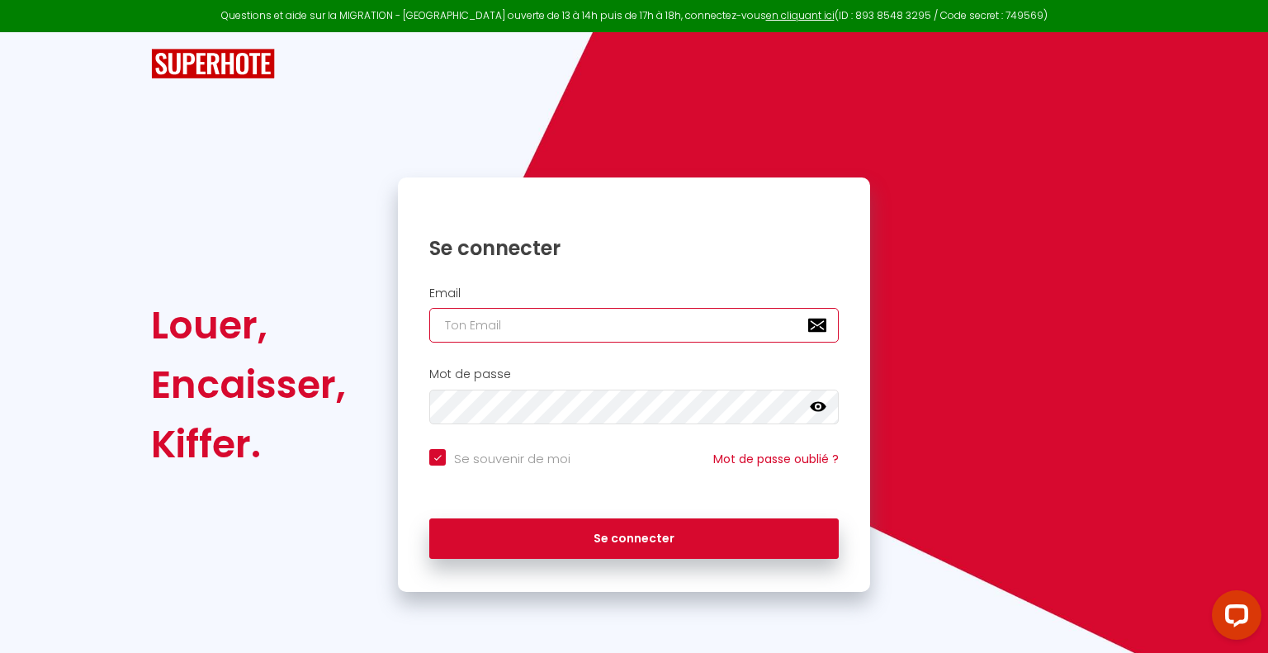
click at [485, 324] on input "email" at bounding box center [634, 325] width 410 height 35
type input "i"
checkbox input "true"
type input "in"
checkbox input "true"
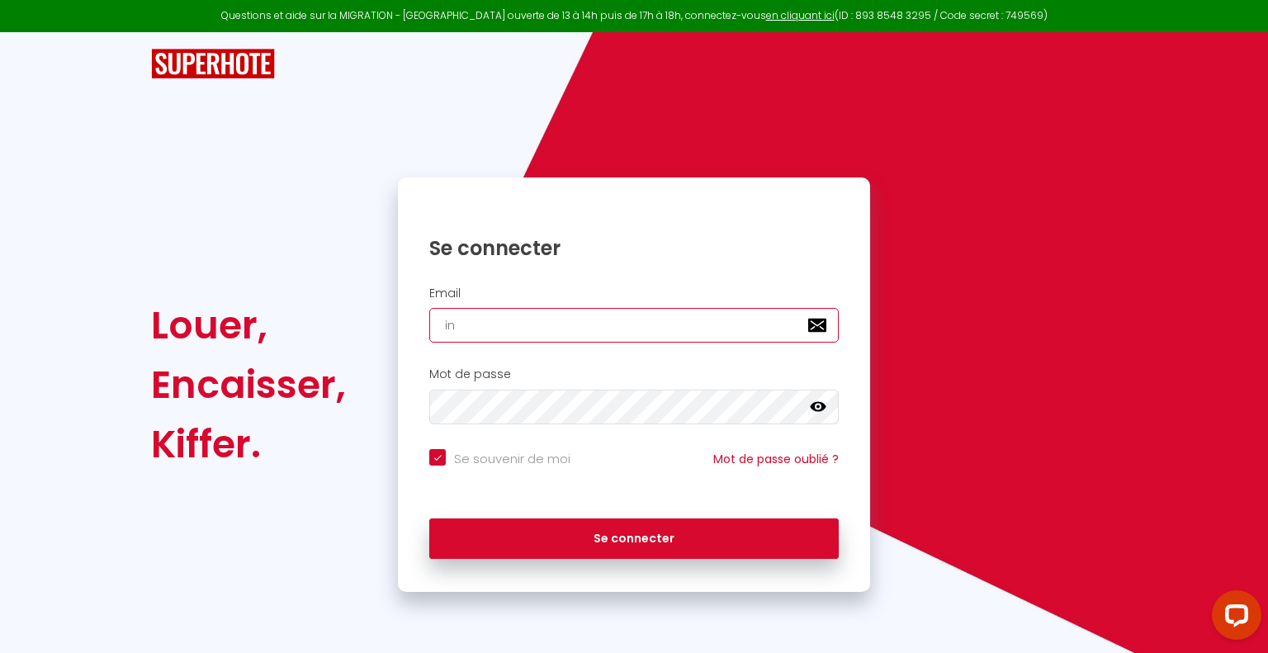
type input "inf"
checkbox input "true"
type input "info"
checkbox input "true"
type input "info@"
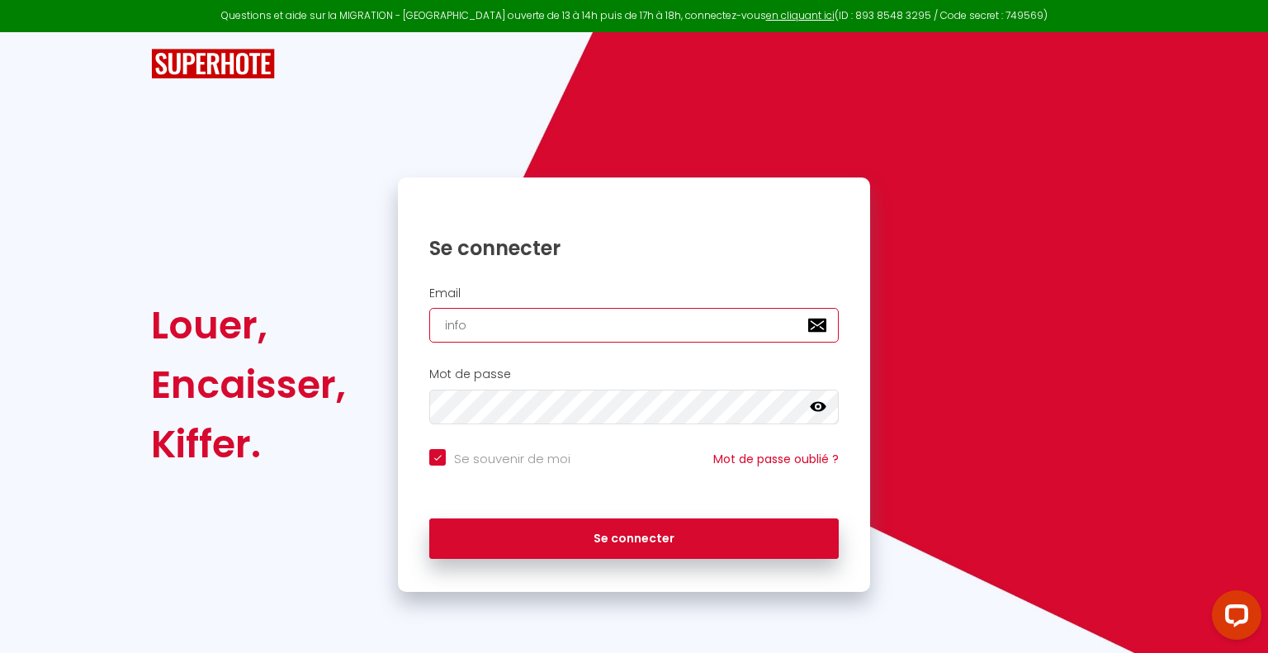
checkbox input "true"
type input "info@g"
checkbox input "true"
type input "info@gi"
checkbox input "true"
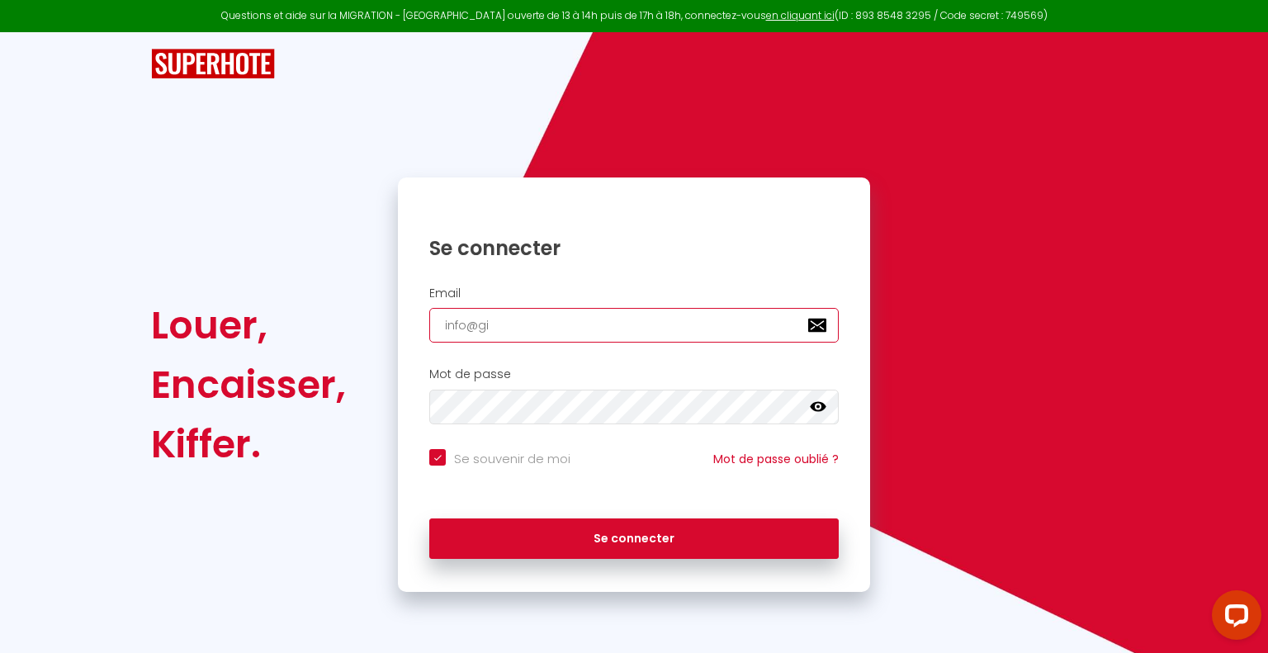
type input "info@git"
checkbox input "true"
type input "info@gite"
checkbox input "true"
type input "info@gites"
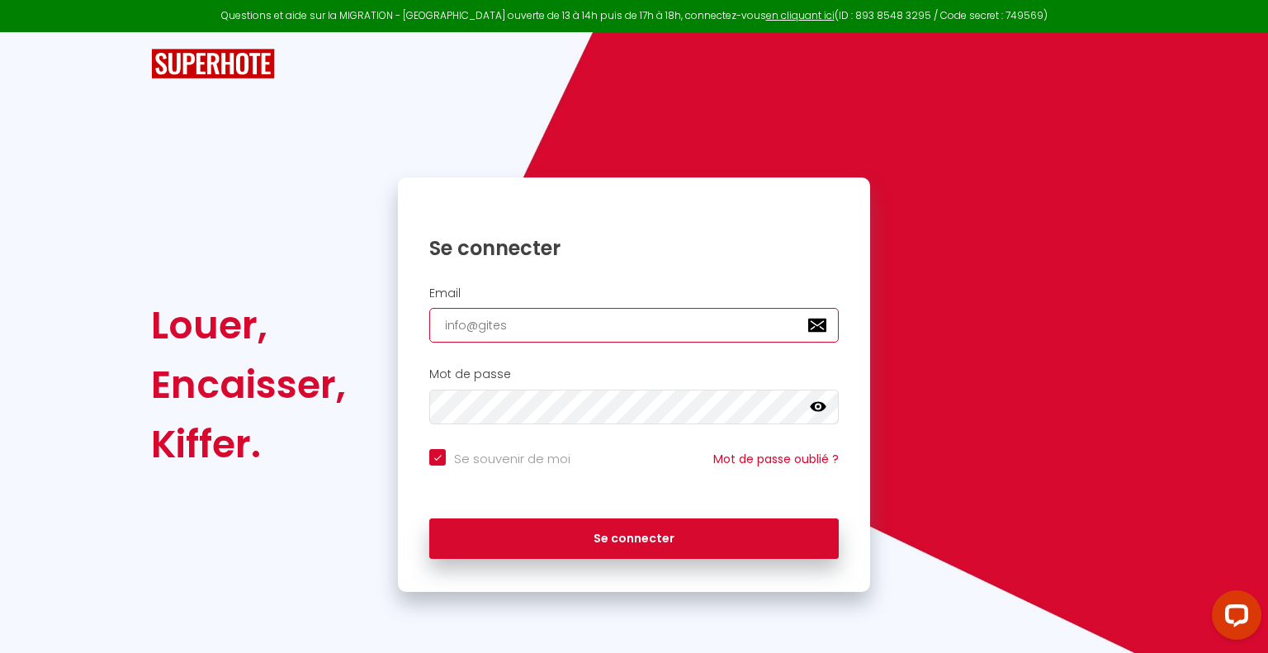
checkbox input "true"
type input "info@gites-"
checkbox input "true"
type input "info@gites-l"
checkbox input "true"
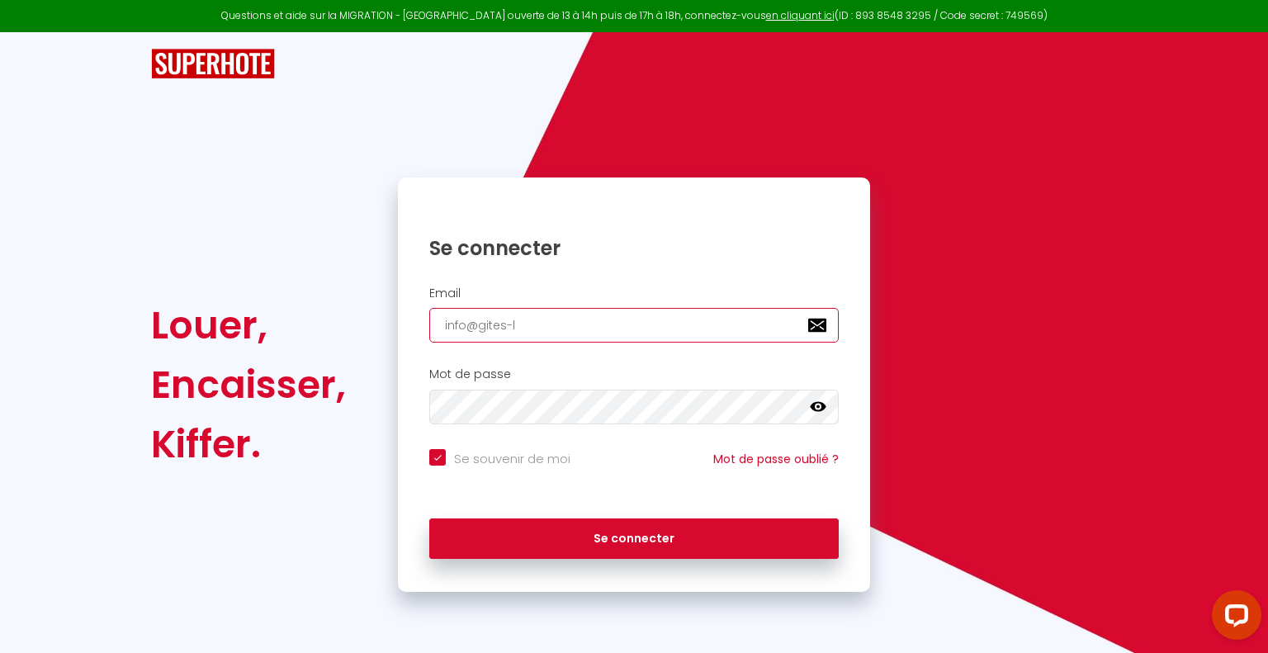
type input "info@gites-le"
checkbox input "true"
type input "info@gites-les"
checkbox input "true"
type input "info@gites-les-"
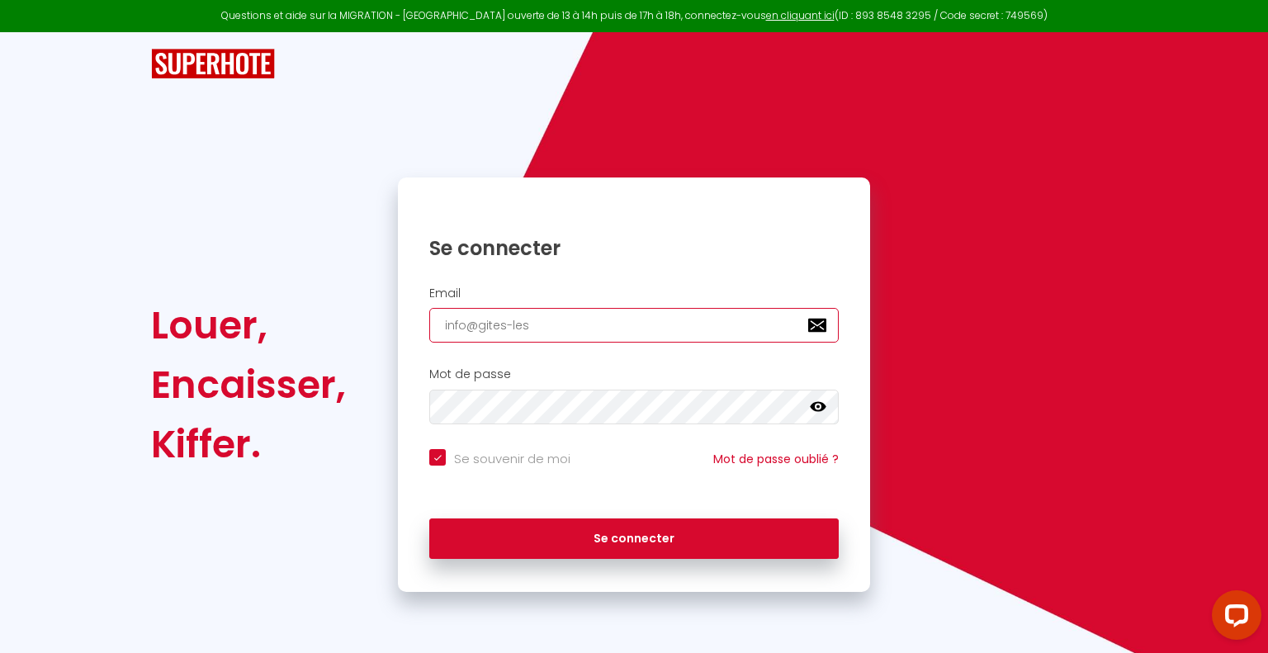
checkbox input "true"
type input "info@gites-les-b"
checkbox input "true"
type input "info@gites-les-bo"
checkbox input "true"
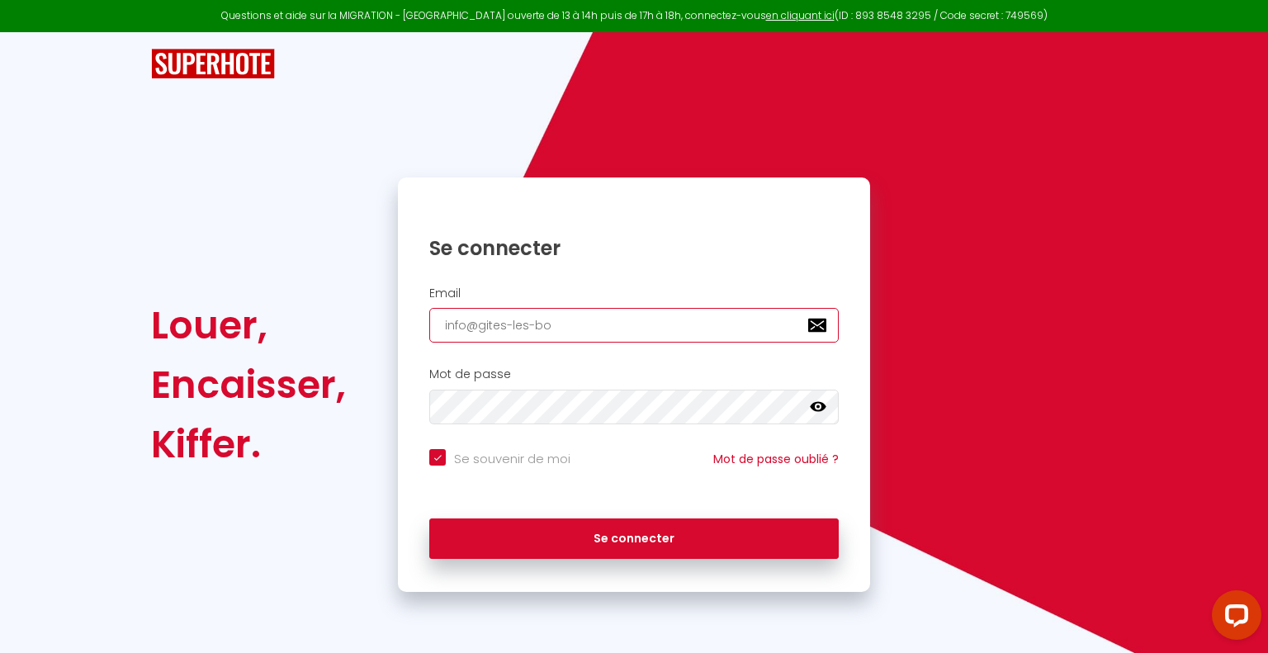
type input "info@gites-les-bou"
checkbox input "true"
type input "info@gites-les-boul"
checkbox input "true"
type input "info@gites-les-boulo"
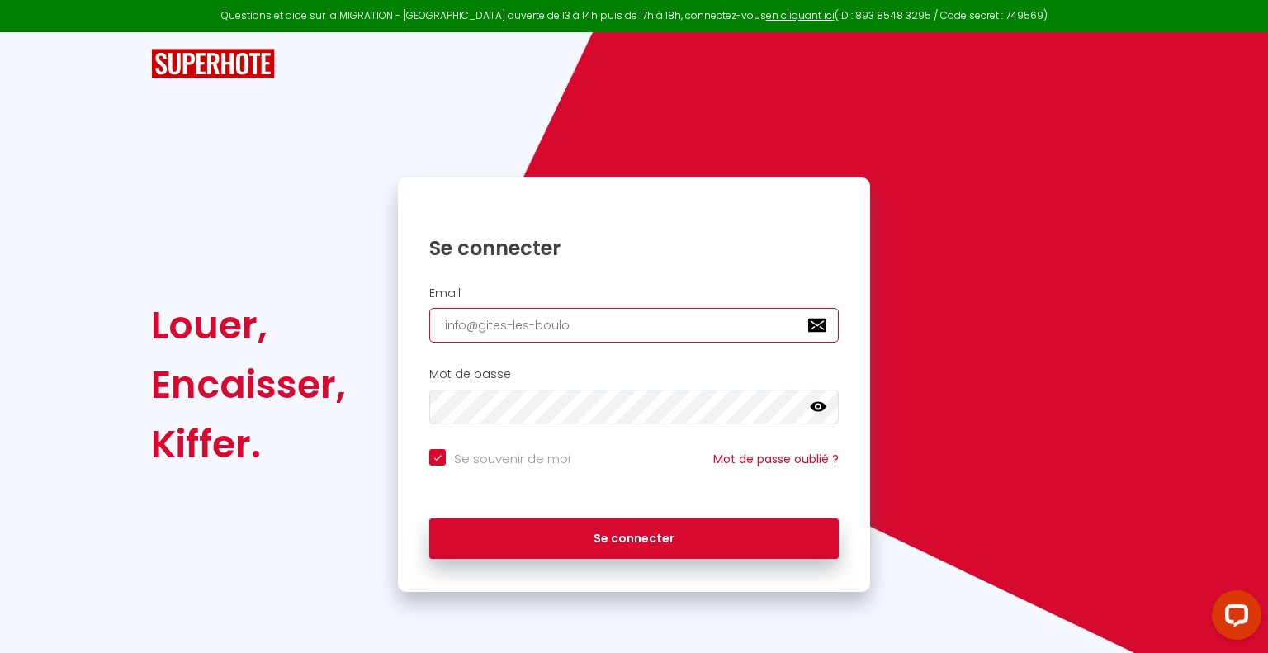
checkbox input "true"
type input "info@gites-les-bouloi"
checkbox input "true"
type input "info@gites-les-bouloie"
checkbox input "true"
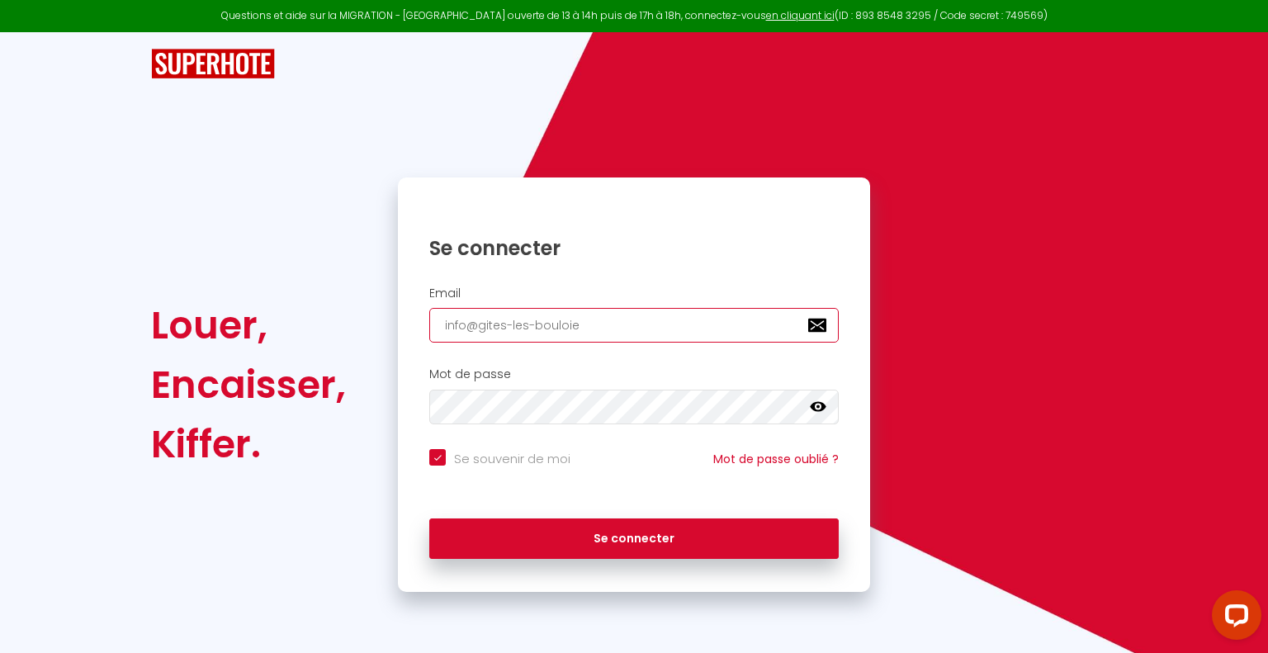
type input "info@gites-les-bouloies"
checkbox input "true"
type input "info@gites-les-bouloies."
checkbox input "true"
type input "info@gites-les-bouloies.f"
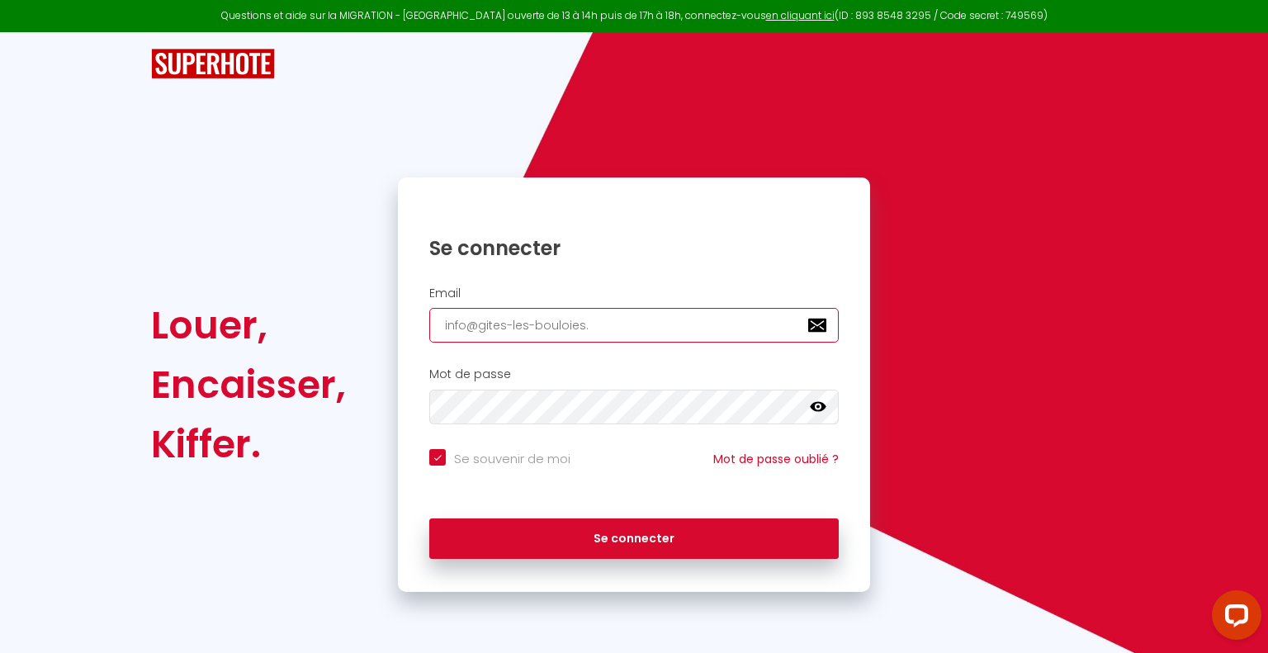
checkbox input "true"
type input "[EMAIL_ADDRESS][DOMAIN_NAME]"
checkbox input "true"
type input "[EMAIL_ADDRESS][DOMAIN_NAME]"
click at [815, 410] on icon at bounding box center [818, 407] width 17 height 10
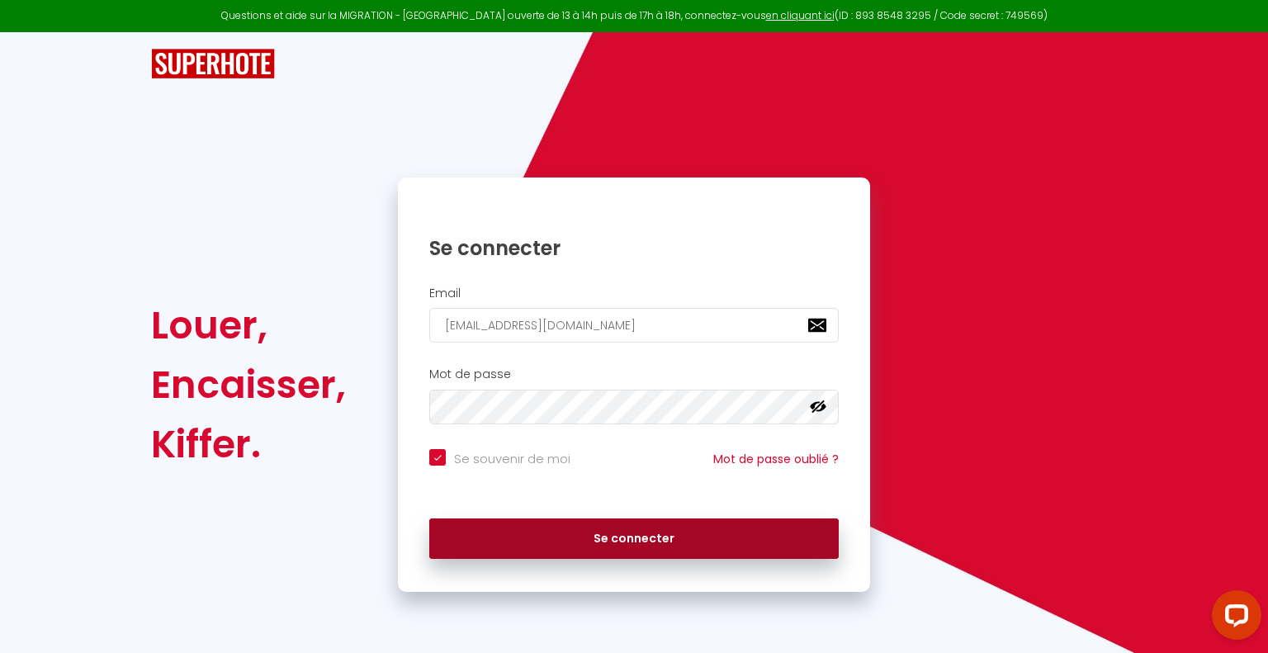
click at [552, 543] on button "Se connecter" at bounding box center [634, 538] width 410 height 41
checkbox input "true"
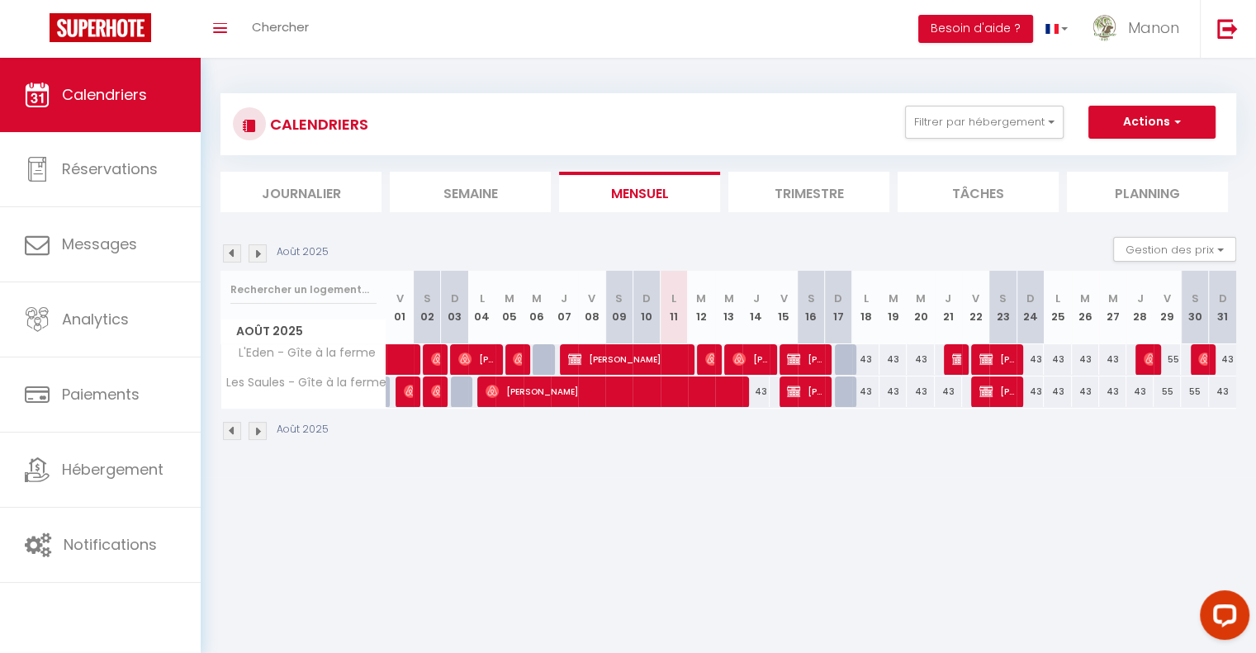
drag, startPoint x: 248, startPoint y: 140, endPoint x: 262, endPoint y: 132, distance: 15.9
click at [248, 140] on div at bounding box center [249, 123] width 33 height 33
click at [1226, 249] on button "Gestion des prix" at bounding box center [1174, 249] width 123 height 25
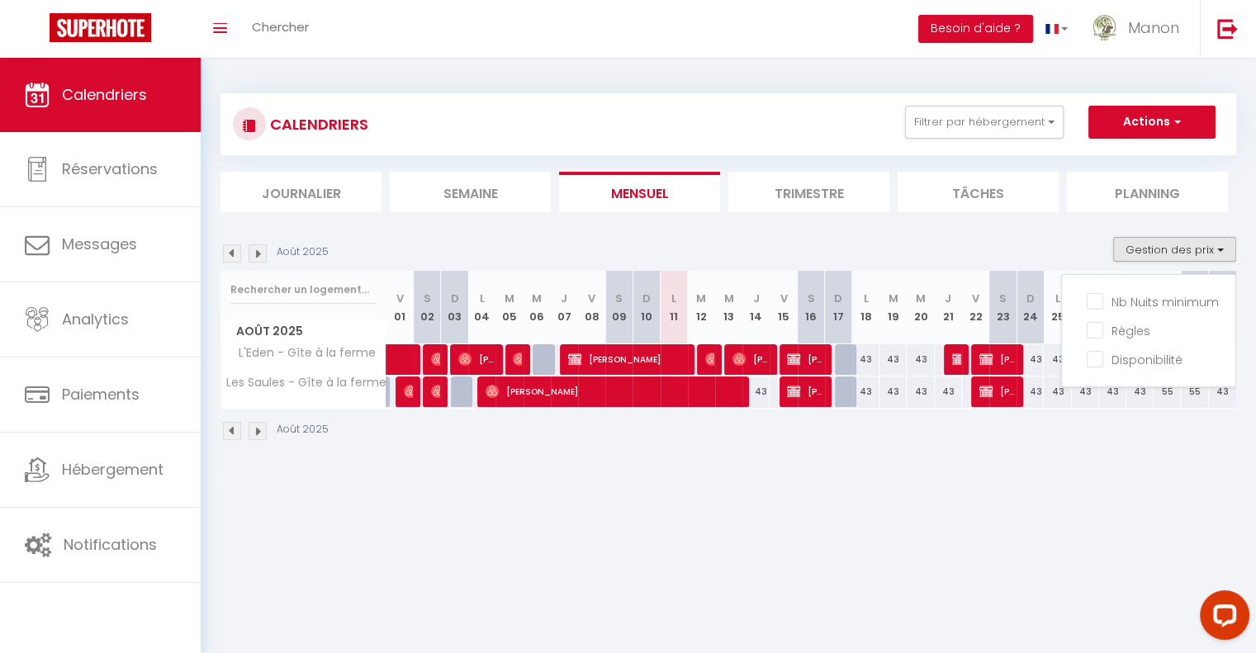
click at [1107, 498] on body "Questions et aide sur la MIGRATION - [GEOGRAPHIC_DATA] ouverte de 13 à 14h puis…" at bounding box center [628, 384] width 1256 height 653
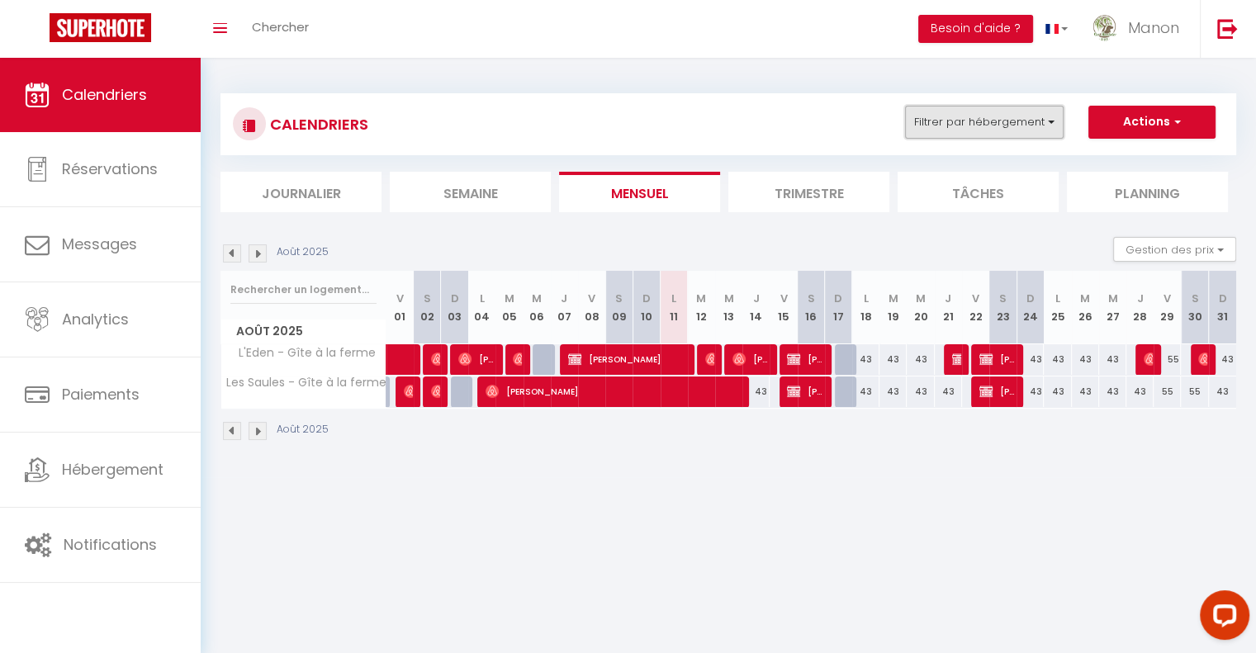
click at [1049, 125] on button "Filtrer par hébergement" at bounding box center [984, 122] width 159 height 33
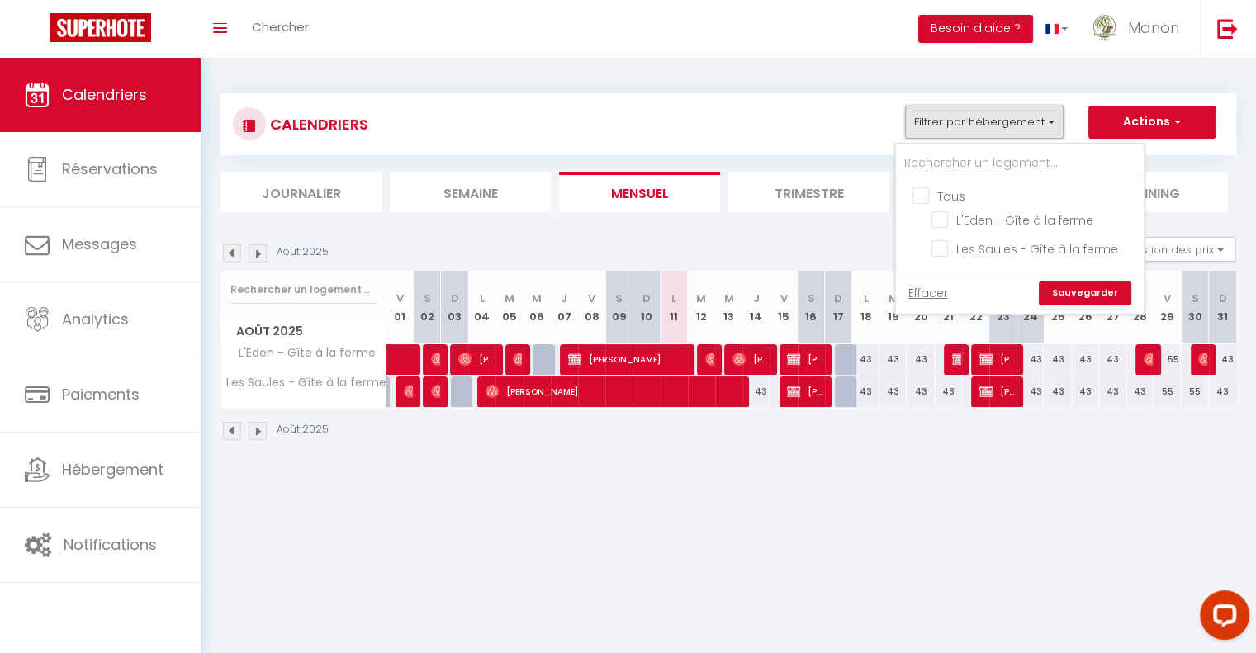
click at [1049, 125] on button "Filtrer par hébergement" at bounding box center [984, 122] width 159 height 33
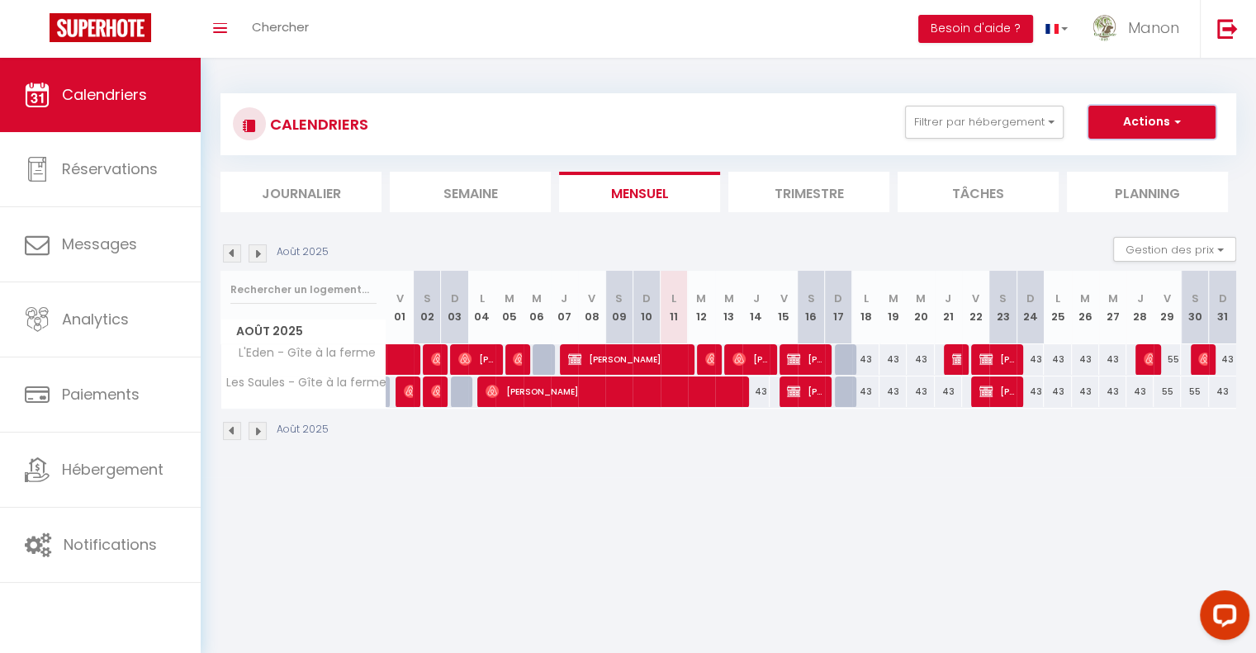
click at [1125, 118] on button "Actions" at bounding box center [1151, 122] width 127 height 33
click at [1054, 117] on button "Filtrer par hébergement" at bounding box center [984, 122] width 159 height 33
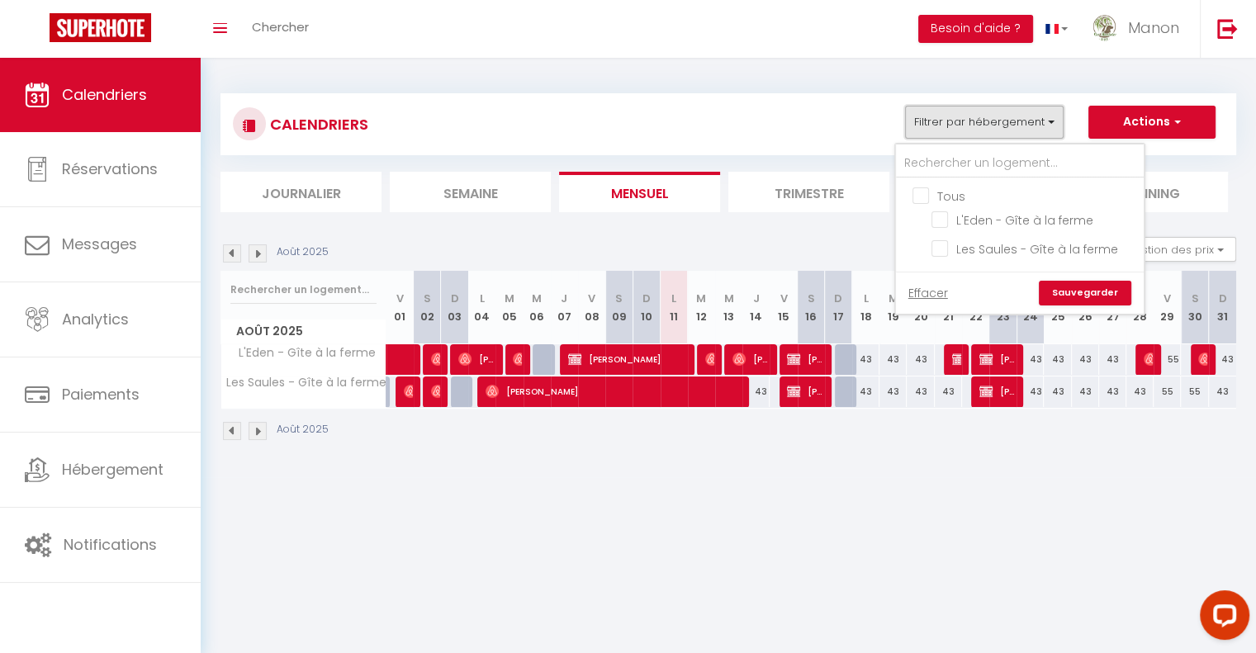
click at [1054, 117] on button "Filtrer par hébergement" at bounding box center [984, 122] width 159 height 33
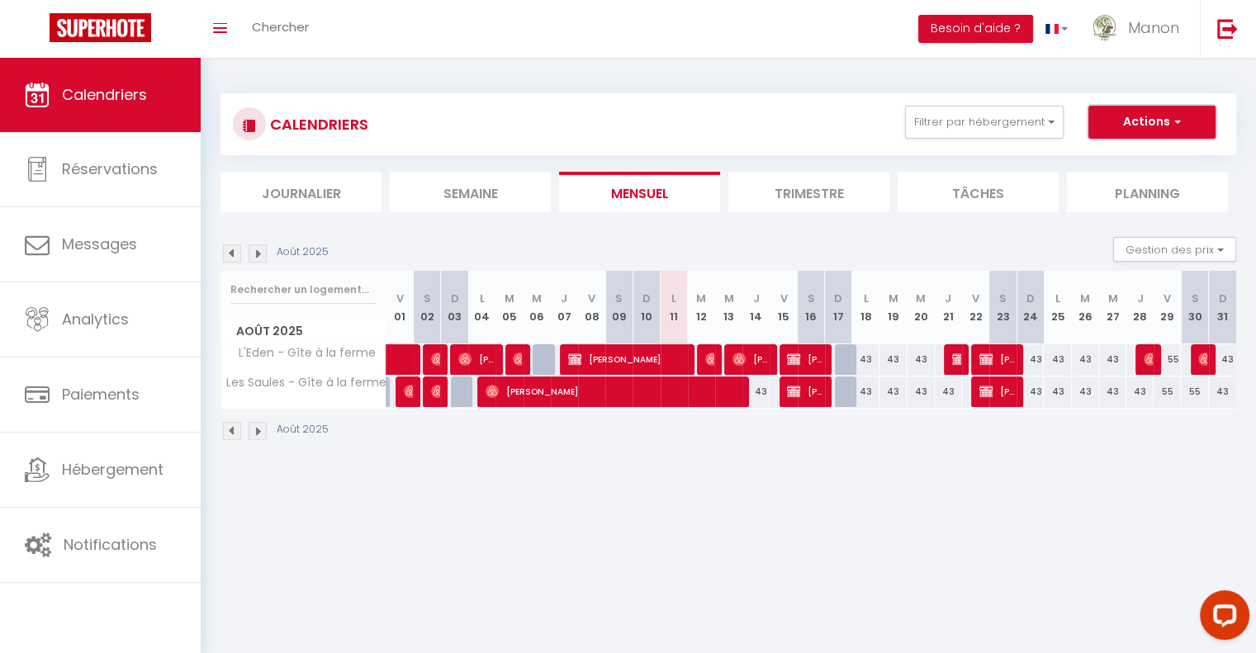
click at [1125, 121] on button "Actions" at bounding box center [1151, 122] width 127 height 33
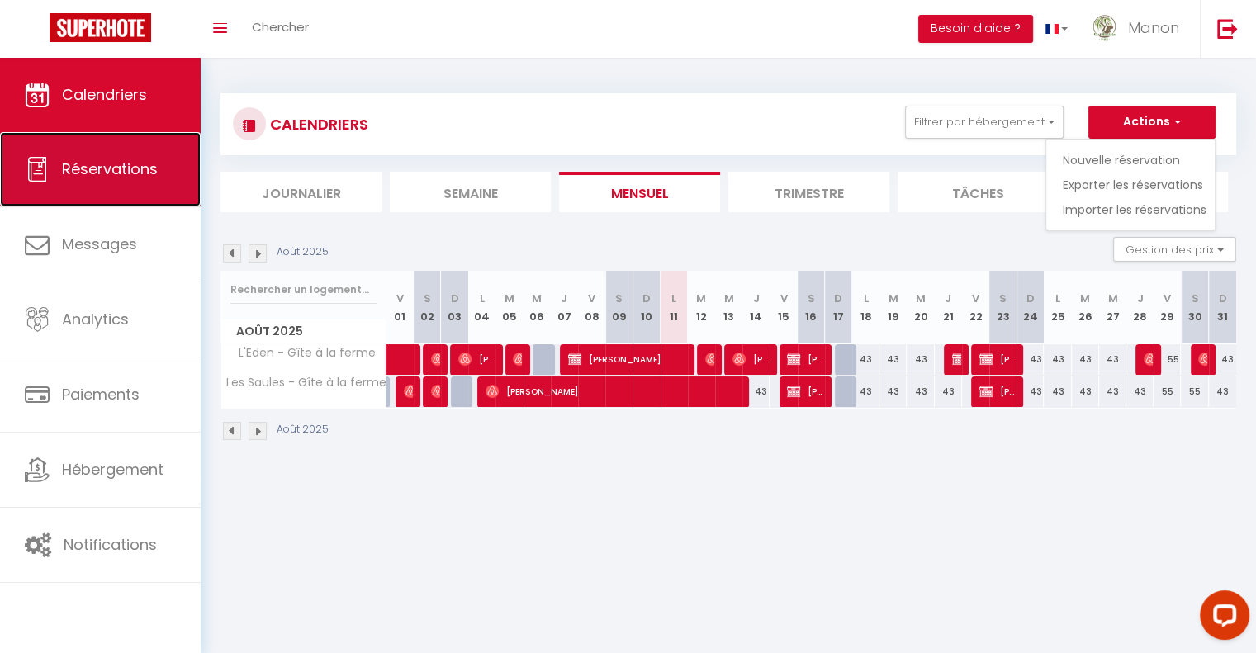
click at [159, 168] on link "Réservations" at bounding box center [100, 169] width 201 height 74
select select "not_cancelled"
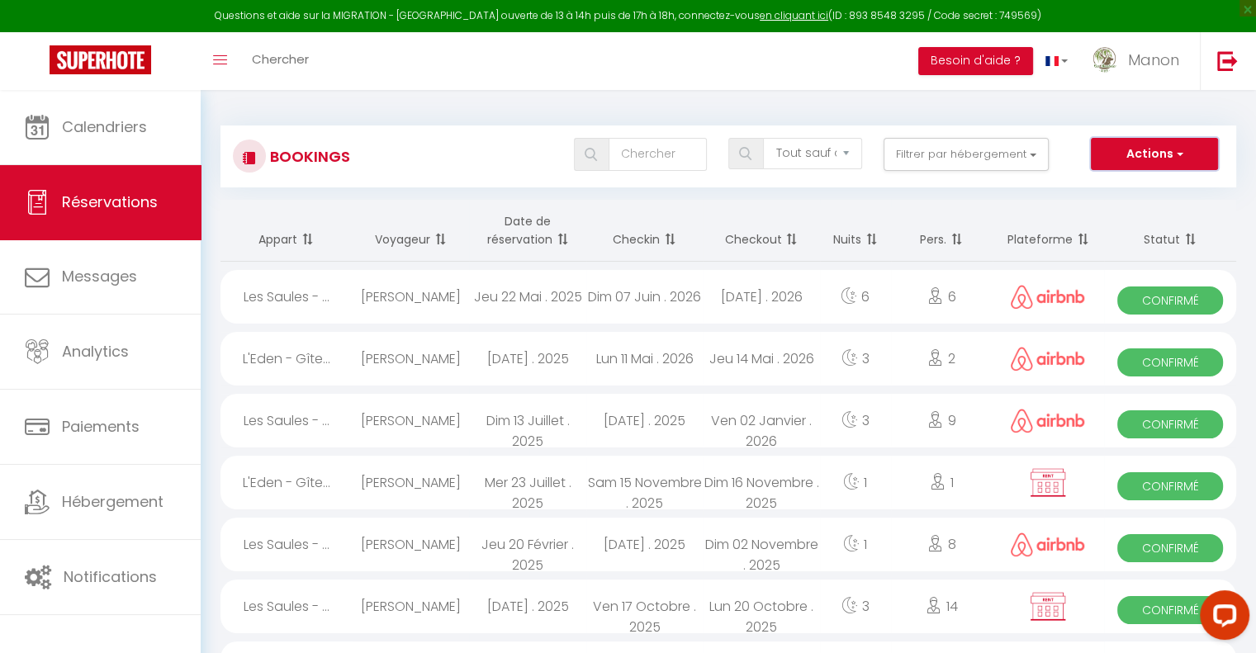
click at [1106, 161] on button "Actions" at bounding box center [1154, 154] width 127 height 33
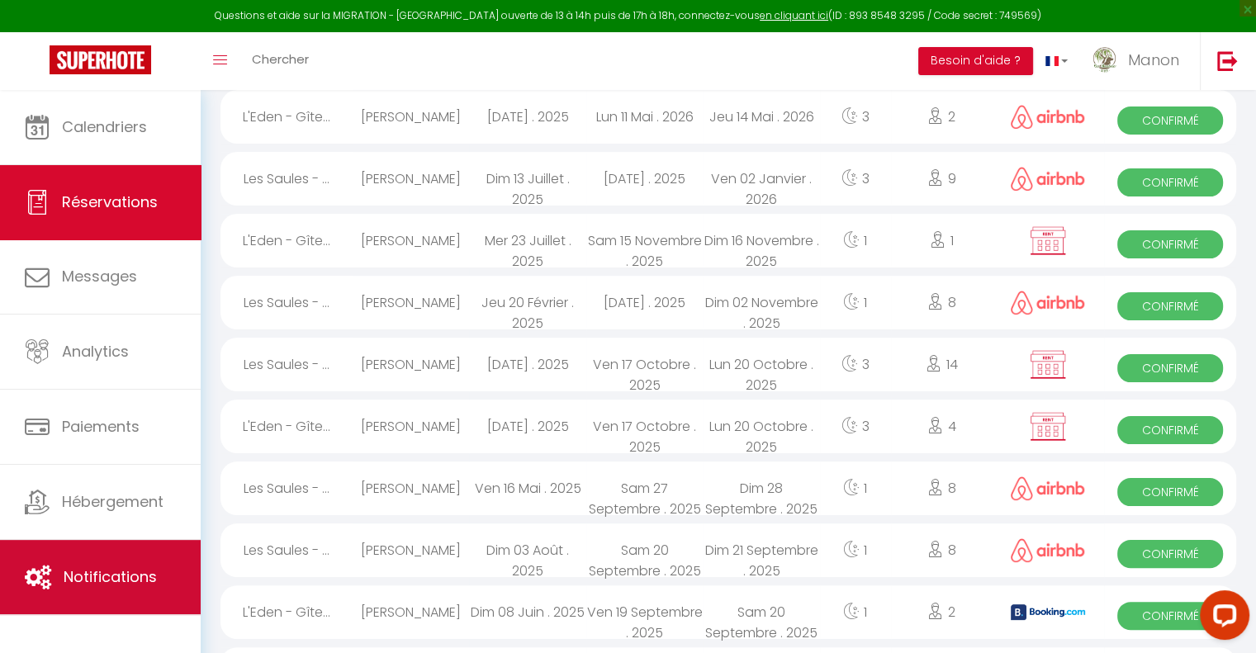
scroll to position [248, 0]
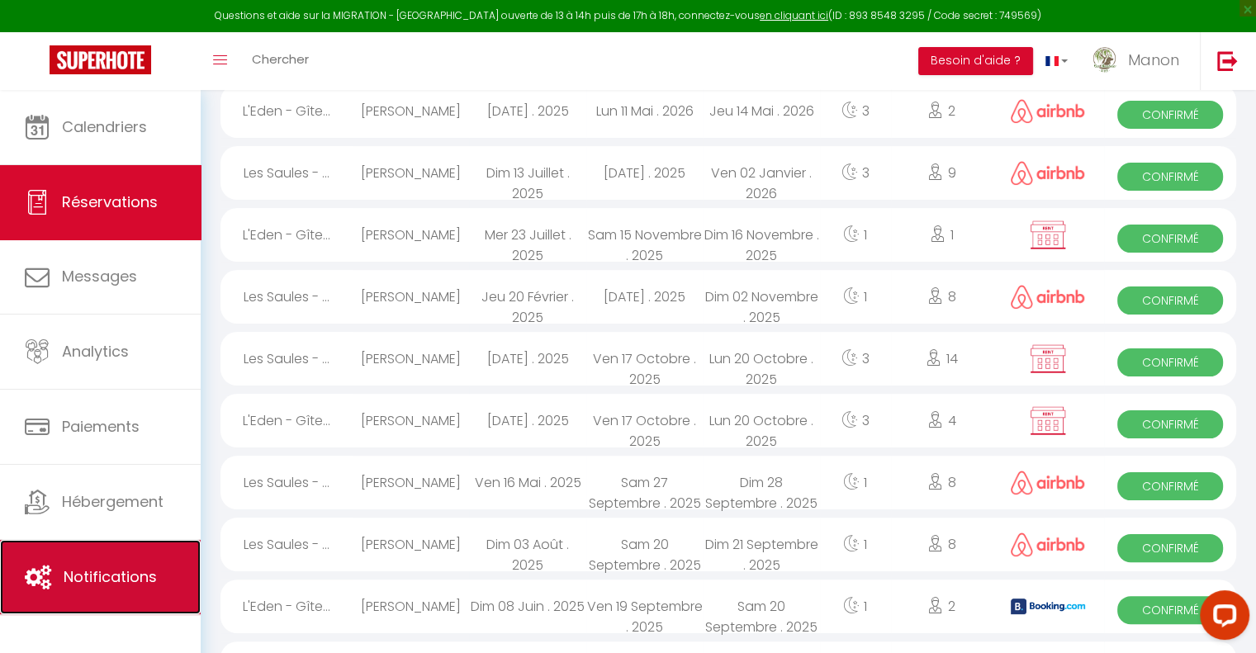
click at [110, 572] on span "Notifications" at bounding box center [110, 576] width 93 height 21
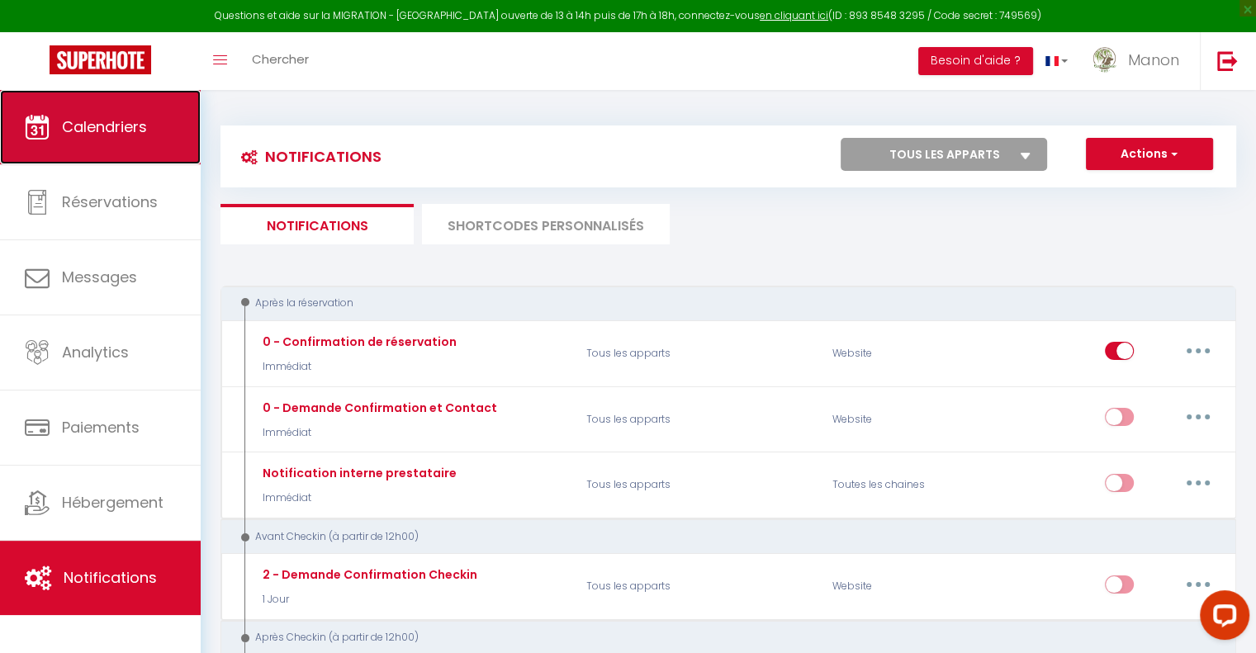
click at [111, 138] on link "Calendriers" at bounding box center [100, 127] width 201 height 74
